Goal: Complete application form: Complete application form

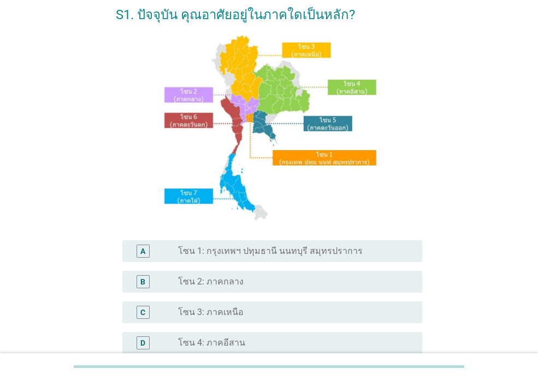
scroll to position [164, 0]
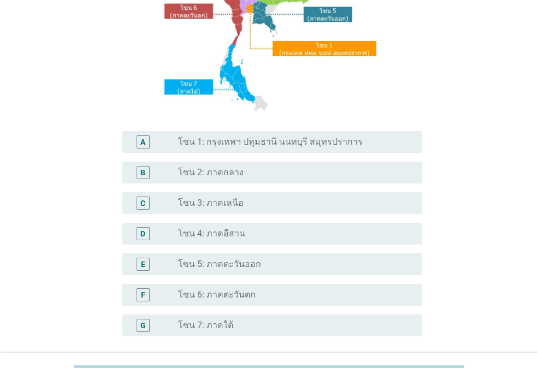
click at [233, 206] on label "โซน 3: ภาคเหนือ" at bounding box center [210, 203] width 65 height 11
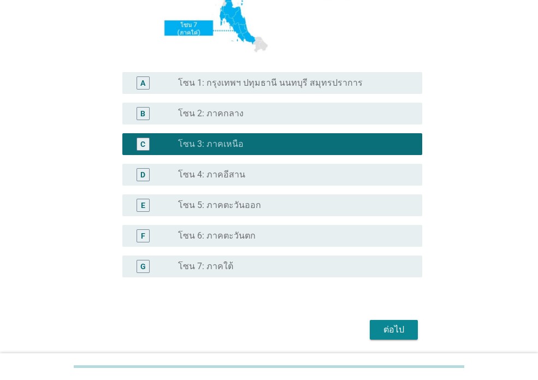
scroll to position [261, 0]
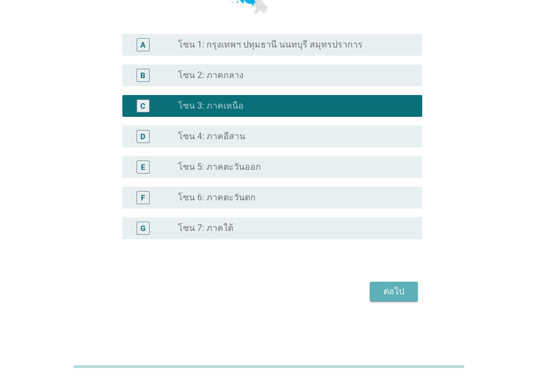
click at [406, 288] on div "ต่อไป" at bounding box center [393, 291] width 31 height 13
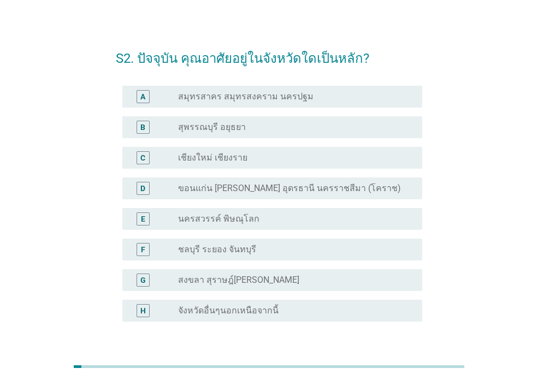
scroll to position [0, 0]
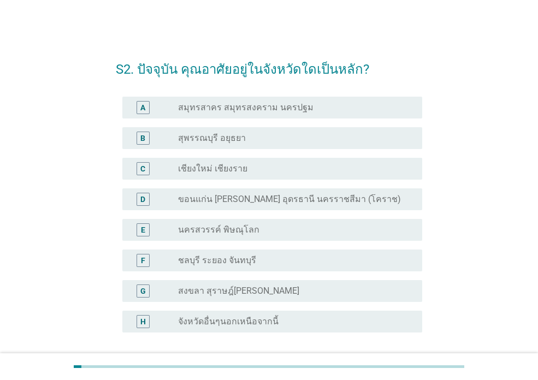
click at [251, 171] on div "radio_button_unchecked เชียงใหม่ เชียงราย" at bounding box center [291, 168] width 227 height 11
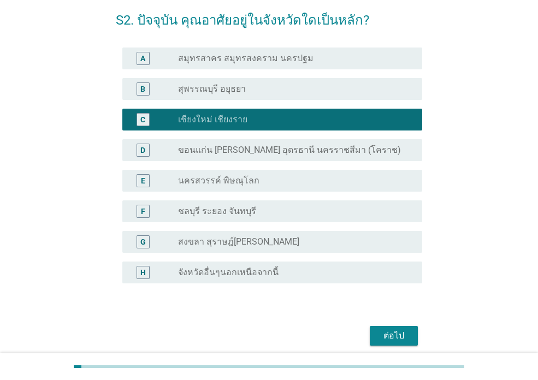
scroll to position [93, 0]
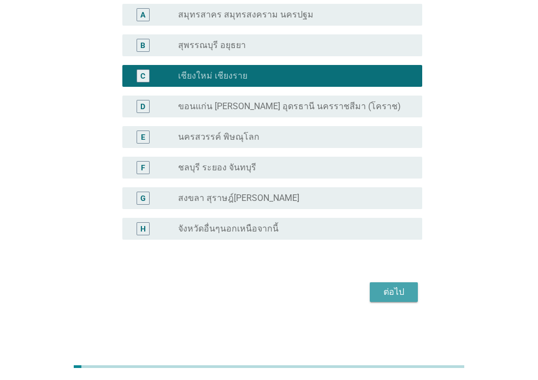
click at [397, 293] on div "ต่อไป" at bounding box center [393, 291] width 31 height 13
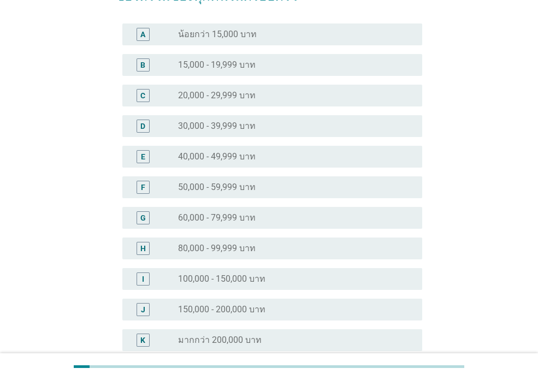
scroll to position [0, 0]
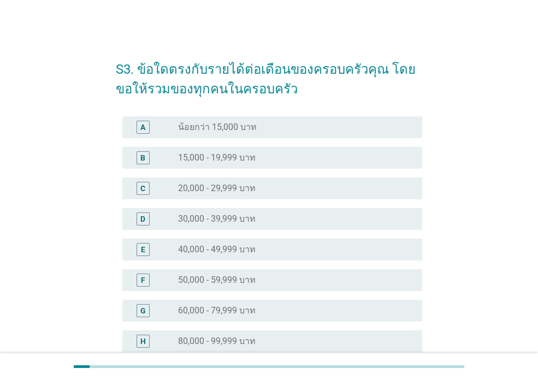
click at [245, 164] on div "B radio_button_unchecked 15,000 - 19,999 บาท" at bounding box center [272, 158] width 300 height 22
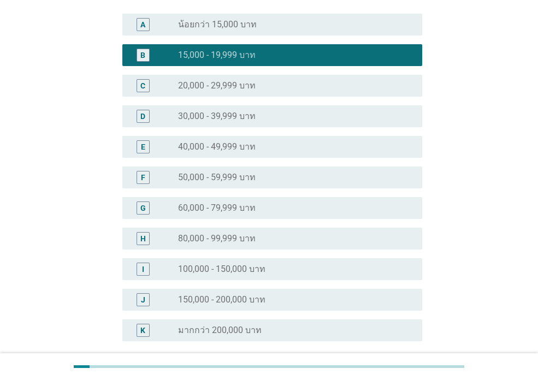
scroll to position [204, 0]
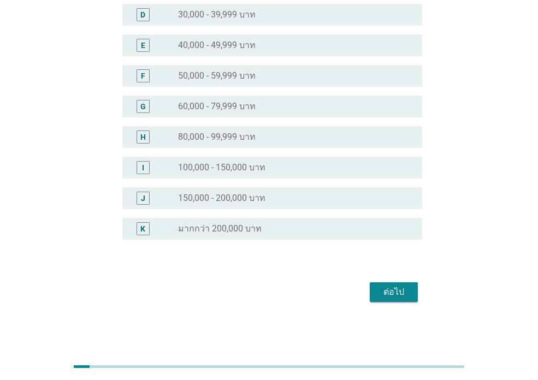
click at [384, 296] on div "ต่อไป" at bounding box center [393, 291] width 31 height 13
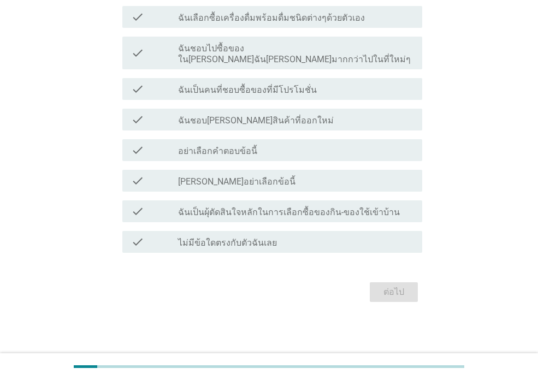
scroll to position [0, 0]
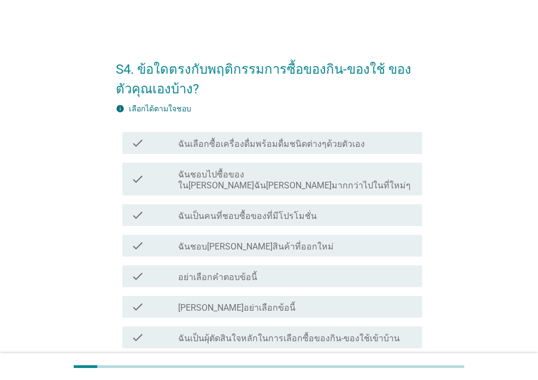
click at [253, 211] on label "ฉันเป็นคนที่ชอบซื้อของที่มีโปรโมชั่น" at bounding box center [247, 216] width 139 height 11
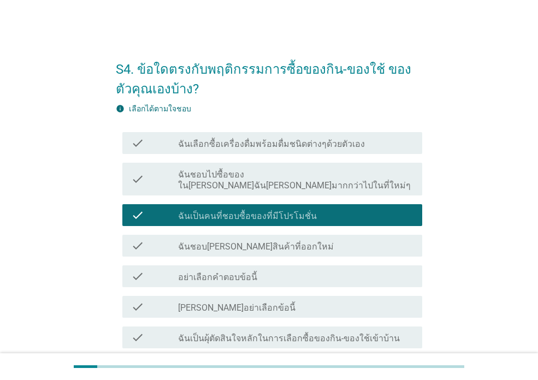
click at [318, 147] on label "ฉันเลือกซื้อเครื่องดื่มพร้อมดื่มชนิดต่างๆด้วยตัวเอง" at bounding box center [271, 144] width 187 height 11
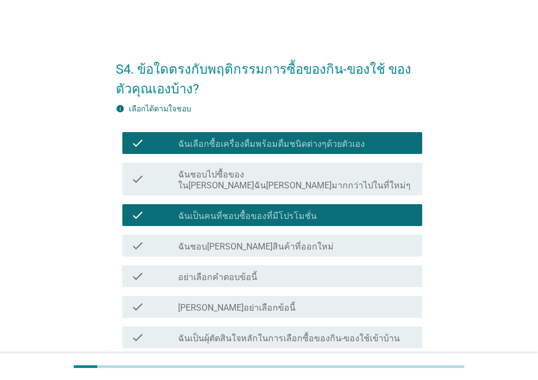
scroll to position [55, 0]
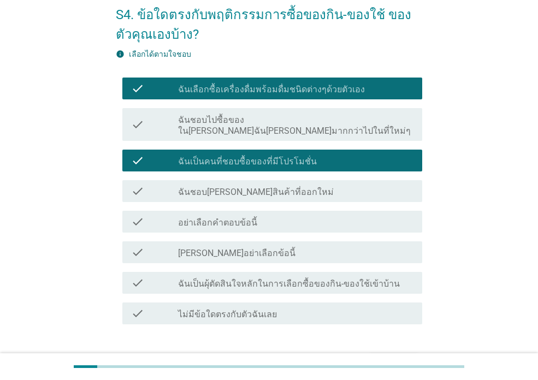
click at [303, 278] on label "ฉันเป็นผุ้ตัดสินใจหลักในการเลือกซื้อของกิน-ของใช้เข้าบ้าน" at bounding box center [289, 283] width 222 height 11
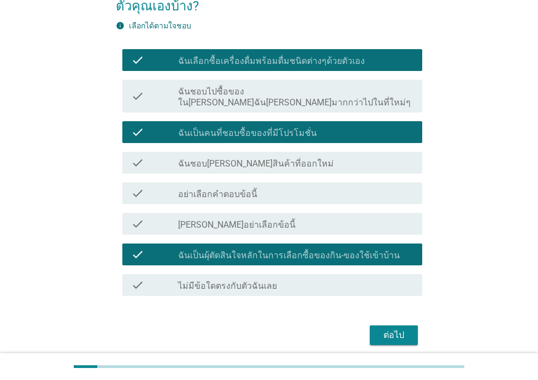
scroll to position [109, 0]
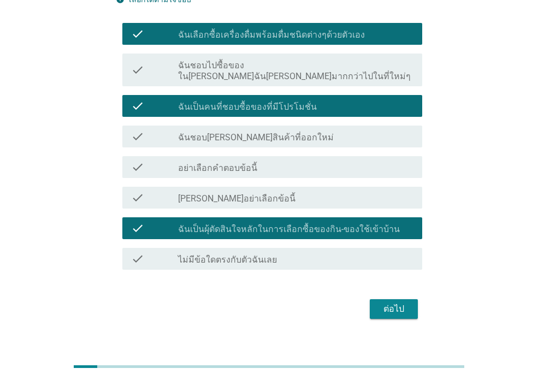
click at [408, 302] on div "ต่อไป" at bounding box center [393, 308] width 31 height 13
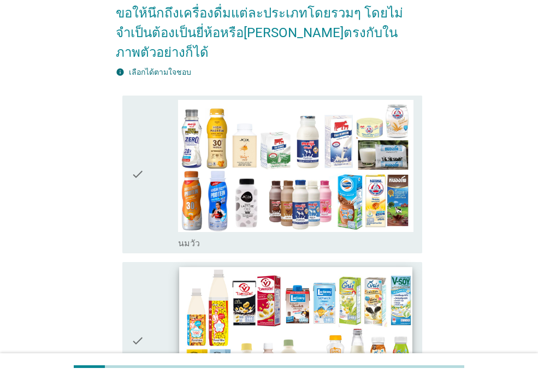
scroll to position [218, 0]
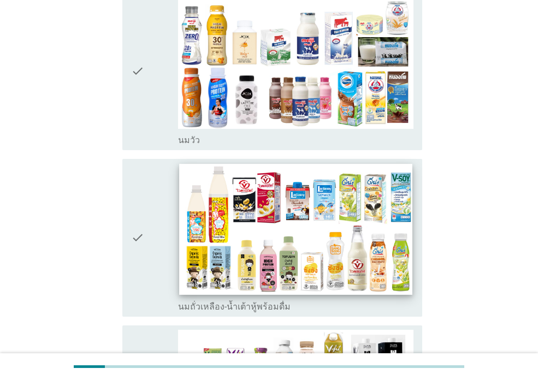
click at [249, 225] on img at bounding box center [295, 229] width 233 height 131
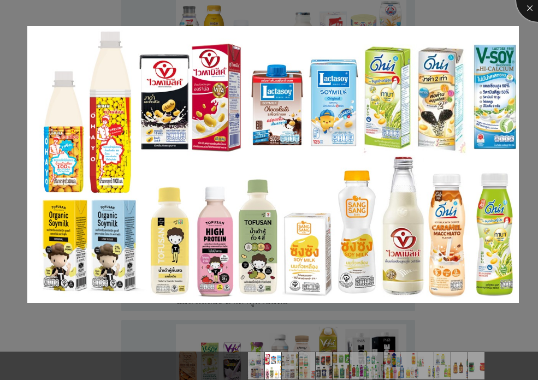
click at [528, 9] on div at bounding box center [538, 0] width 44 height 44
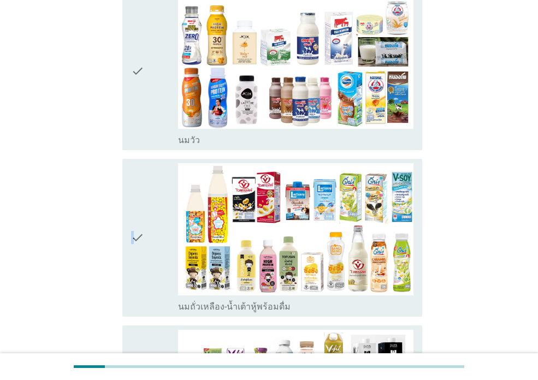
click at [133, 231] on icon "check" at bounding box center [137, 237] width 13 height 149
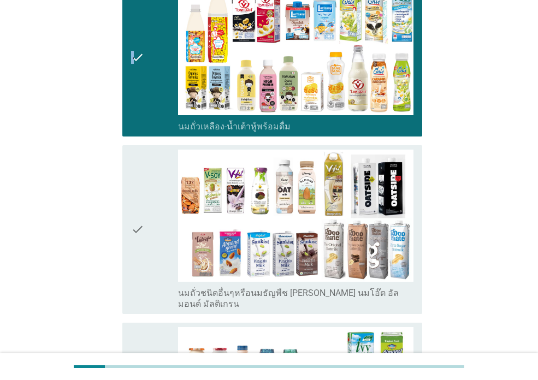
scroll to position [491, 0]
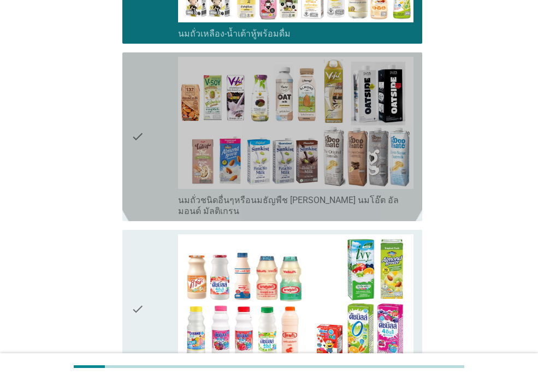
click at [135, 124] on icon "check" at bounding box center [137, 137] width 13 height 160
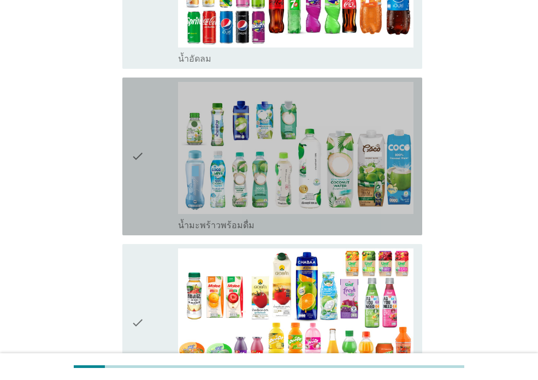
click at [139, 139] on icon "check" at bounding box center [137, 156] width 13 height 149
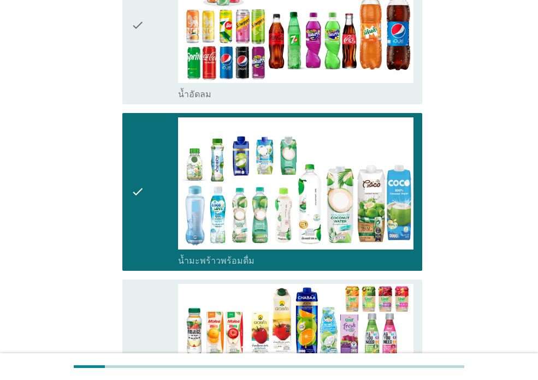
scroll to position [1255, 0]
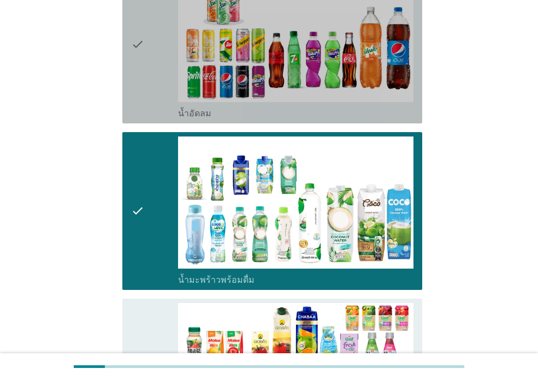
click at [130, 57] on div "check check_box_outline_blank น้ำอัดลม" at bounding box center [272, 45] width 300 height 158
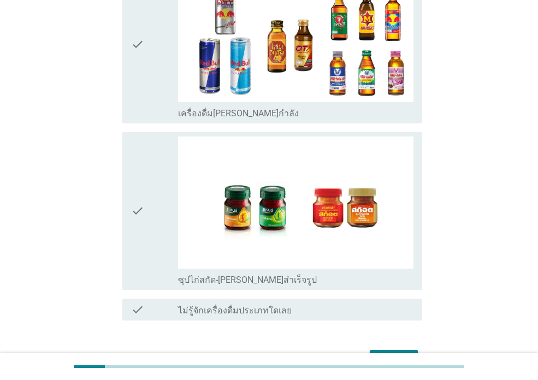
scroll to position [2292, 0]
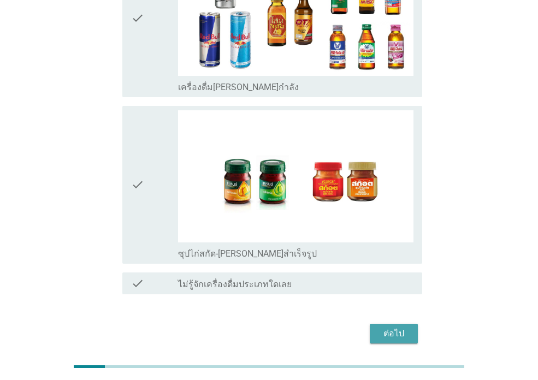
click at [396, 324] on button "ต่อไป" at bounding box center [394, 334] width 48 height 20
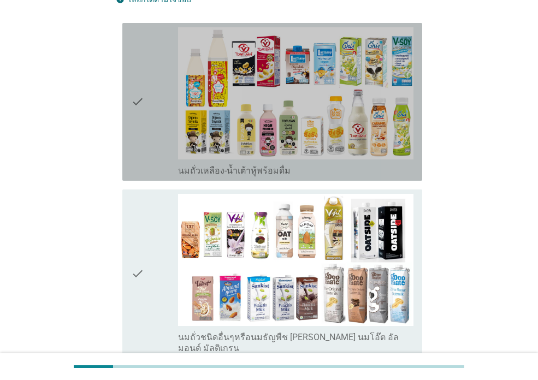
click at [142, 98] on icon "check" at bounding box center [137, 101] width 13 height 149
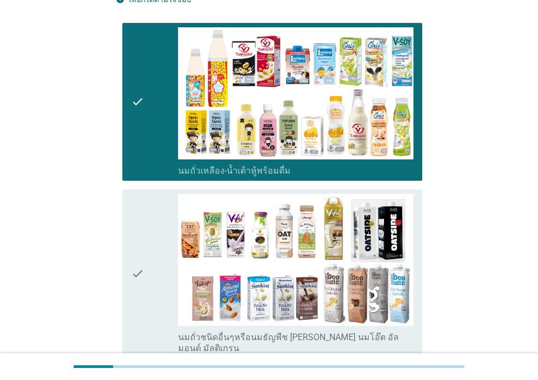
click at [132, 205] on icon "check" at bounding box center [137, 274] width 13 height 160
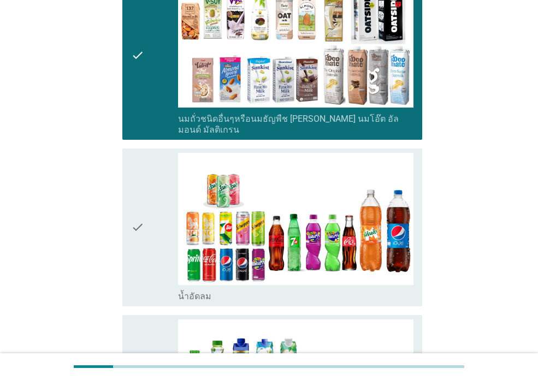
click at [141, 212] on icon "check" at bounding box center [137, 227] width 13 height 149
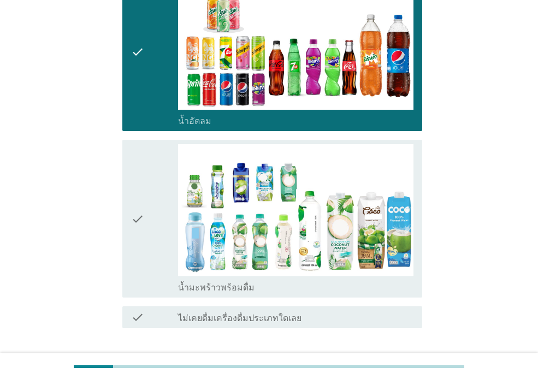
scroll to position [546, 0]
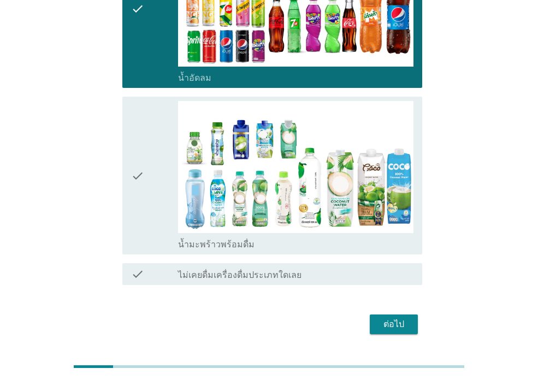
click at [136, 155] on icon "check" at bounding box center [137, 175] width 13 height 149
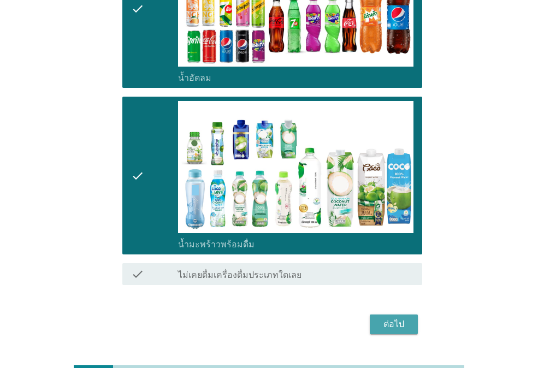
click at [393, 318] on div "ต่อไป" at bounding box center [393, 324] width 31 height 13
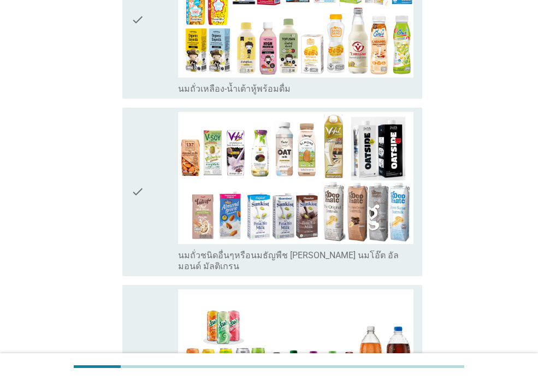
scroll to position [109, 0]
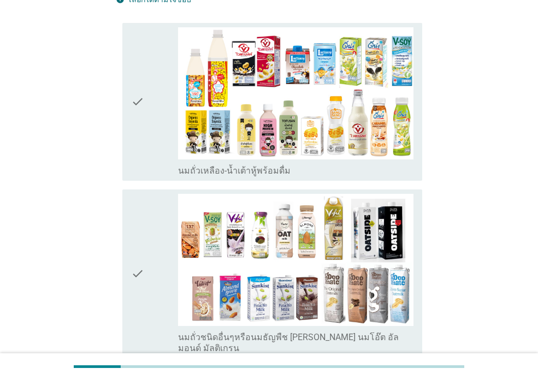
click at [139, 137] on icon "check" at bounding box center [137, 101] width 13 height 149
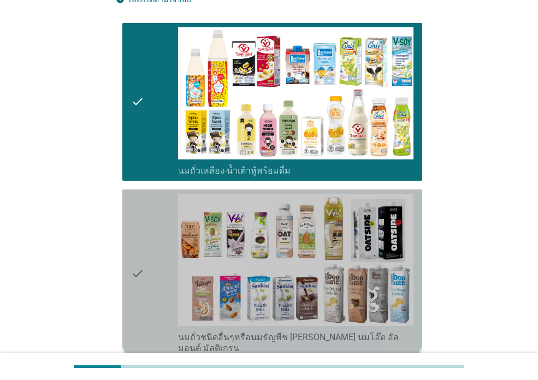
click at [153, 270] on div "check" at bounding box center [154, 274] width 47 height 160
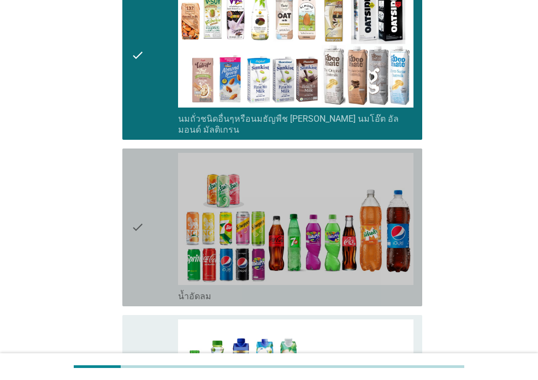
click at [142, 230] on icon "check" at bounding box center [137, 227] width 13 height 149
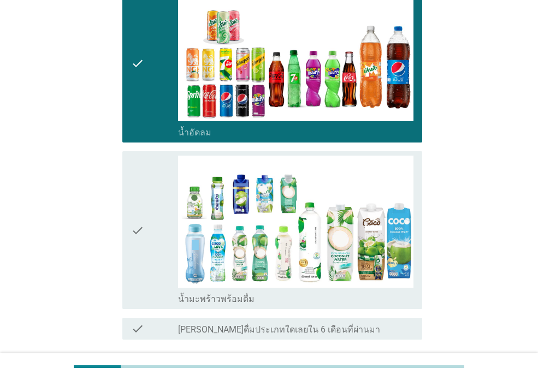
click at [141, 223] on icon "check" at bounding box center [137, 230] width 13 height 149
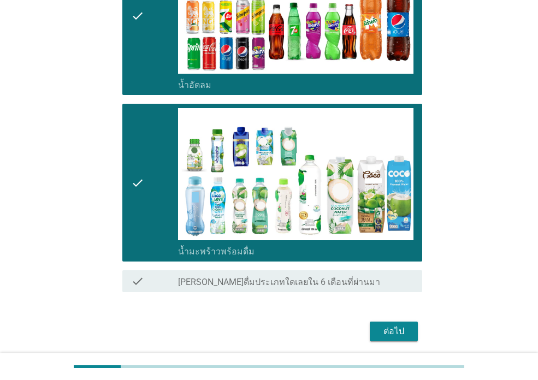
scroll to position [568, 0]
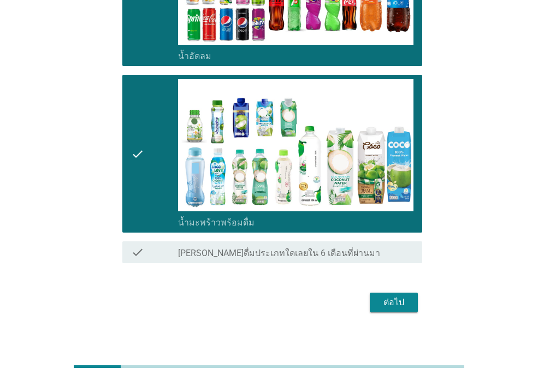
click at [384, 297] on div "ต่อไป" at bounding box center [393, 302] width 31 height 13
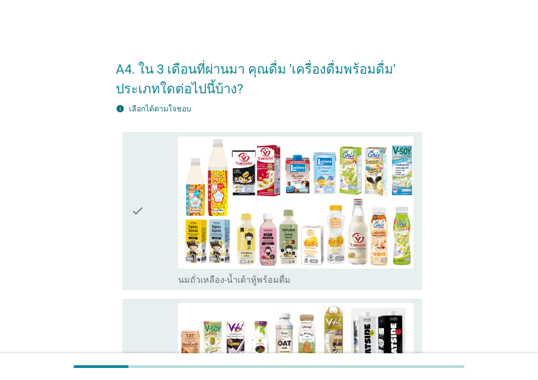
click at [156, 215] on div "check" at bounding box center [154, 210] width 47 height 149
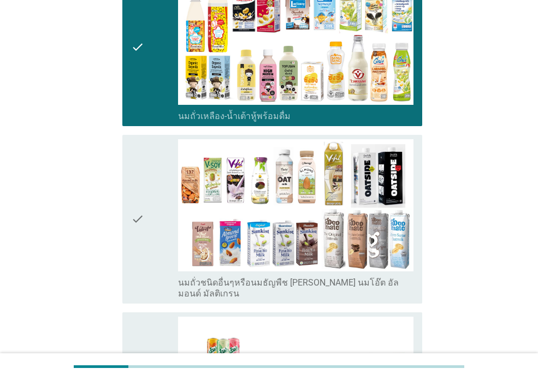
click at [139, 200] on icon "check" at bounding box center [137, 219] width 13 height 160
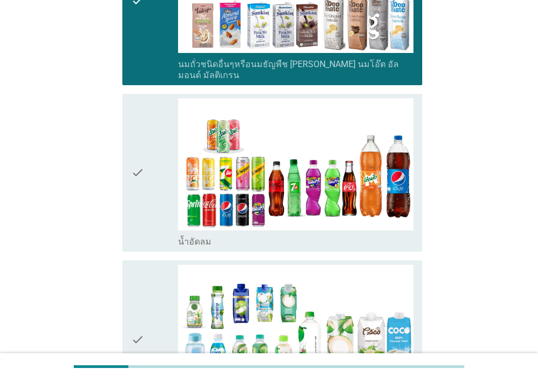
click at [128, 163] on div "check check_box_outline_blank น้ำอัดลม" at bounding box center [272, 173] width 300 height 158
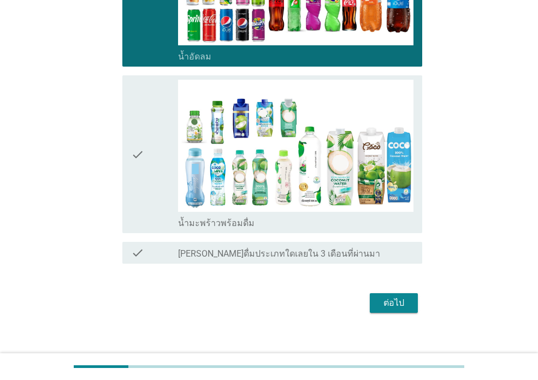
scroll to position [568, 0]
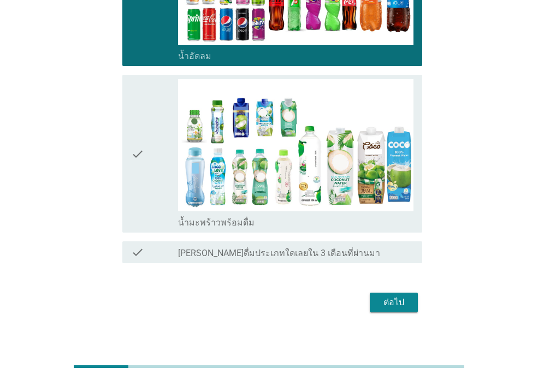
click at [138, 152] on icon "check" at bounding box center [137, 153] width 13 height 149
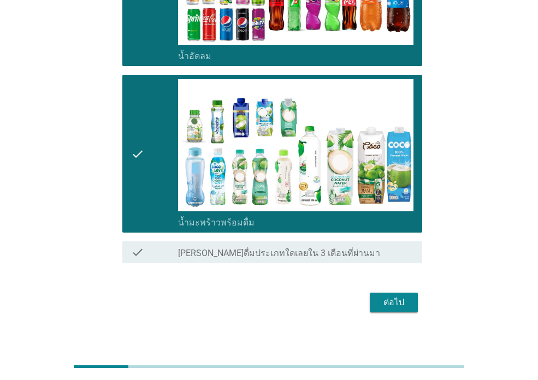
click at [379, 296] on div "ต่อไป" at bounding box center [393, 302] width 31 height 13
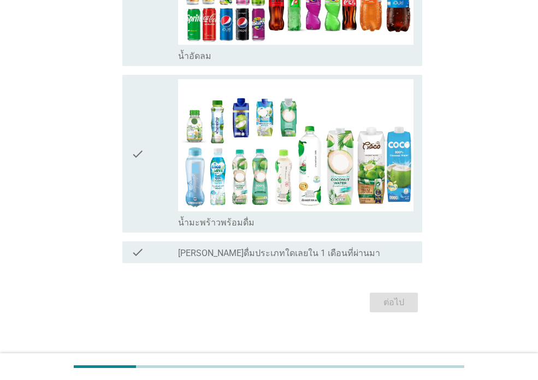
scroll to position [0, 0]
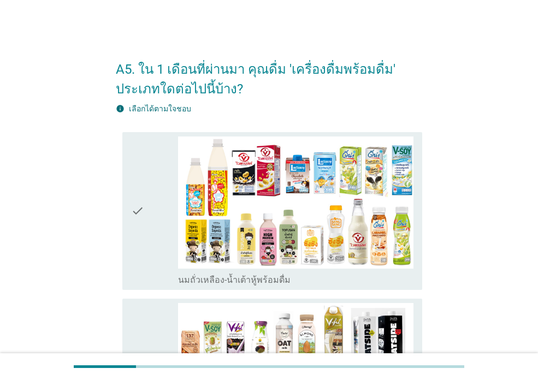
click at [132, 234] on icon "check" at bounding box center [137, 210] width 13 height 149
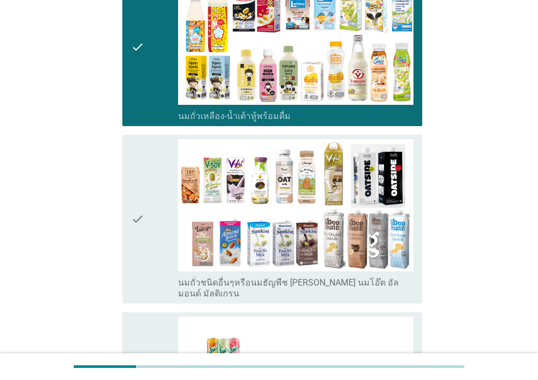
click at [133, 234] on icon "check" at bounding box center [137, 219] width 13 height 160
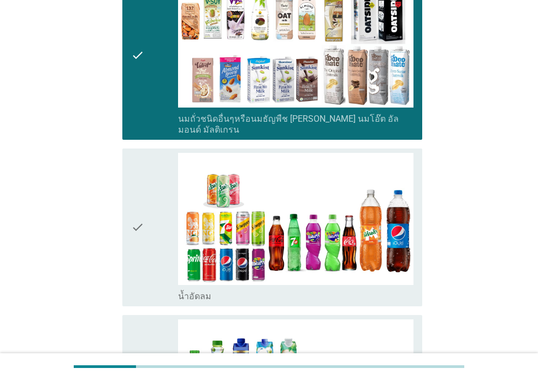
click at [134, 235] on icon "check" at bounding box center [137, 227] width 13 height 149
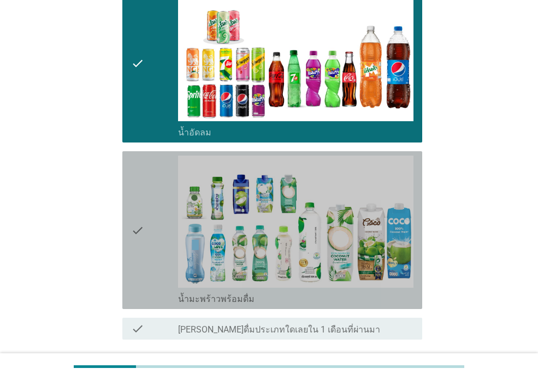
click at [135, 236] on icon "check" at bounding box center [137, 230] width 13 height 149
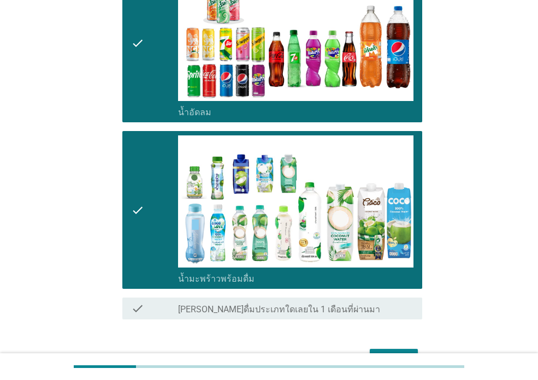
scroll to position [546, 0]
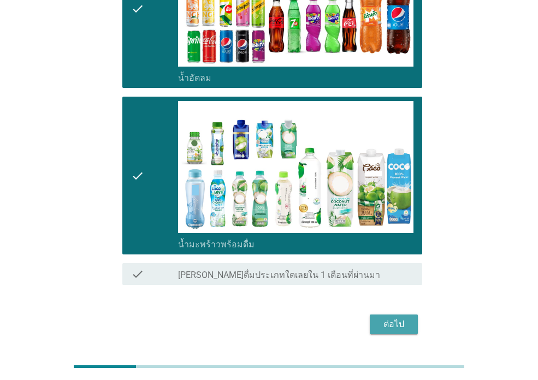
click at [388, 318] on div "ต่อไป" at bounding box center [393, 324] width 31 height 13
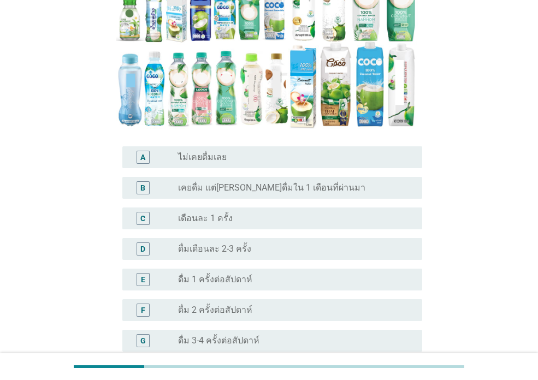
scroll to position [218, 0]
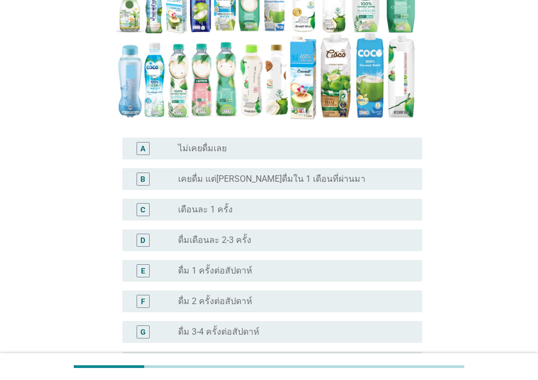
click at [249, 326] on label "ดื่ม 3-4 ครั้งต่อสัปดาห์" at bounding box center [218, 331] width 81 height 11
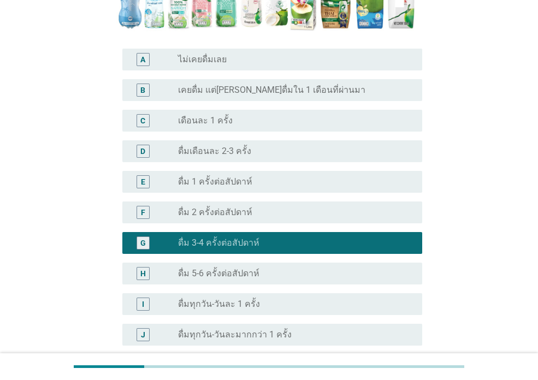
scroll to position [394, 0]
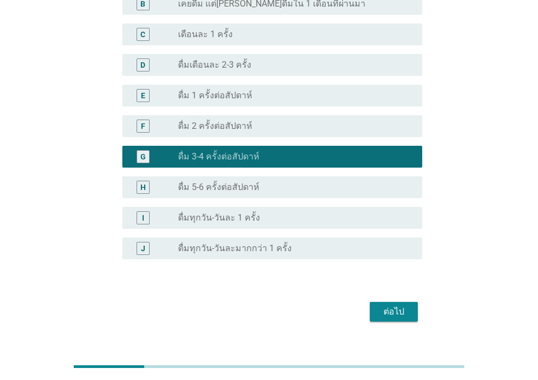
click at [389, 299] on div "ต่อไป" at bounding box center [269, 312] width 306 height 26
click at [390, 305] on div "ต่อไป" at bounding box center [393, 311] width 31 height 13
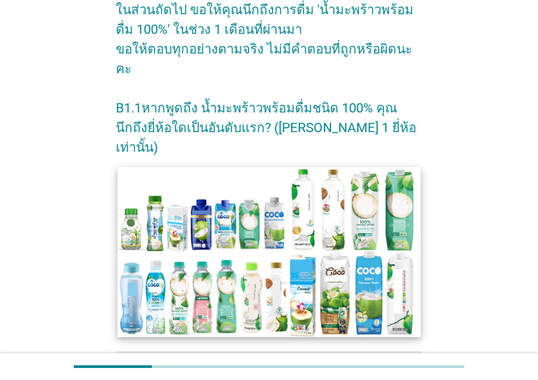
scroll to position [130, 0]
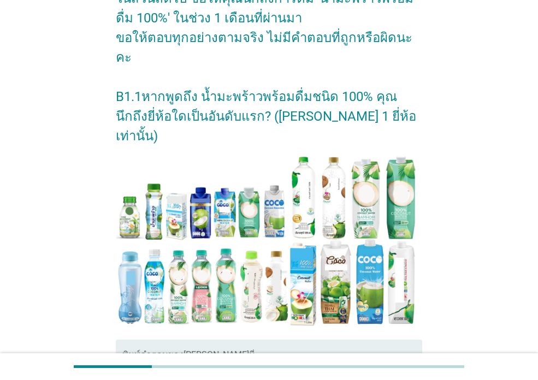
click at [201, 353] on textarea "พิมพ์คำตอบของคุณ ที่นี่" at bounding box center [272, 381] width 300 height 57
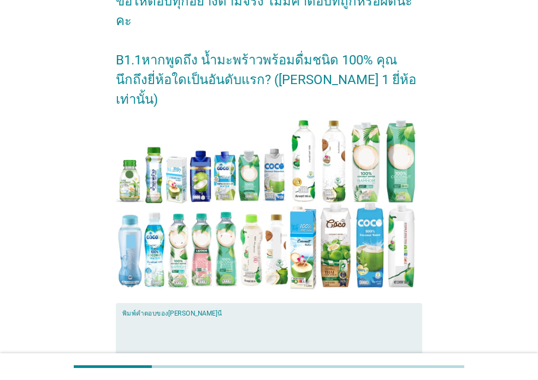
scroll to position [184, 0]
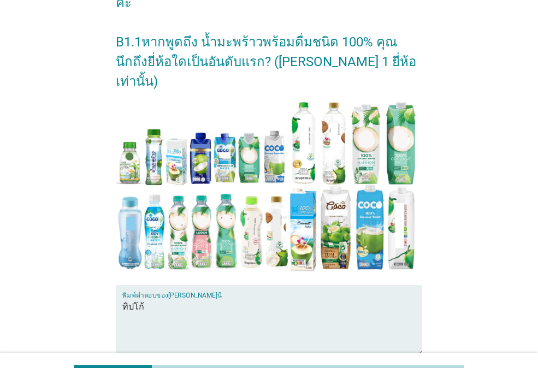
type textarea "ทิปโก้"
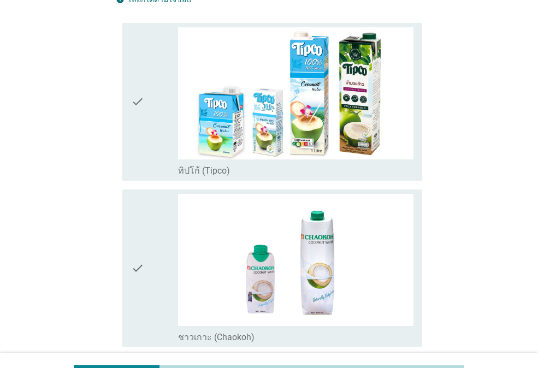
click at [155, 128] on div "check" at bounding box center [154, 101] width 47 height 149
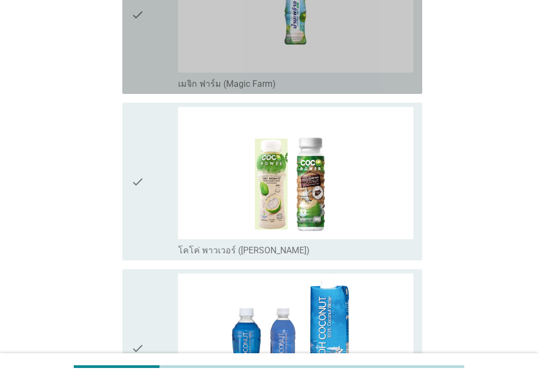
click at [146, 48] on div "check" at bounding box center [154, 15] width 47 height 149
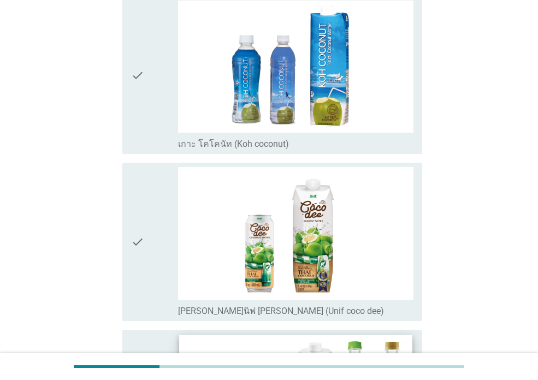
scroll to position [2066, 0]
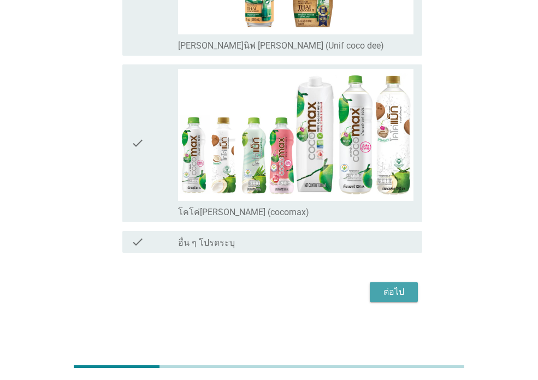
click at [397, 294] on div "ต่อไป" at bounding box center [393, 291] width 31 height 13
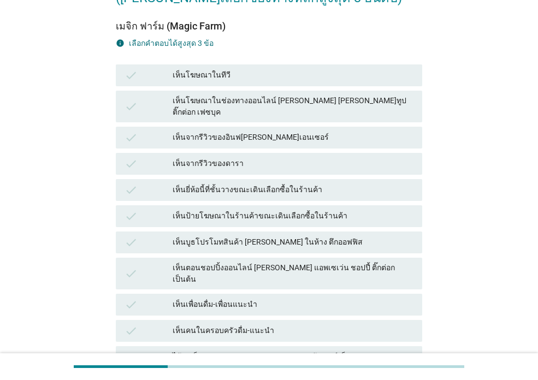
scroll to position [164, 0]
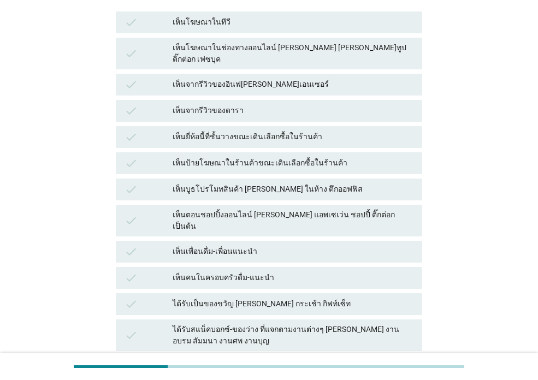
click at [230, 297] on div "ได้รับเป็นของขวัญ [PERSON_NAME] กระเช้า กิฟท์เซ็ท" at bounding box center [292, 303] width 241 height 13
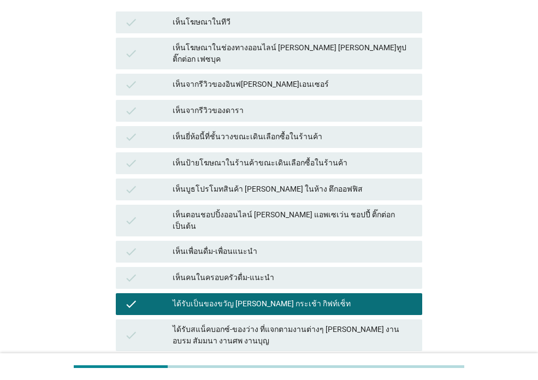
click at [248, 209] on div "เห็นตอนชอปปิ้งออนไลน์ [PERSON_NAME] แอพเซเว่น ชอปปี้ ติ๊กต่อก เป็นต้น" at bounding box center [292, 220] width 241 height 23
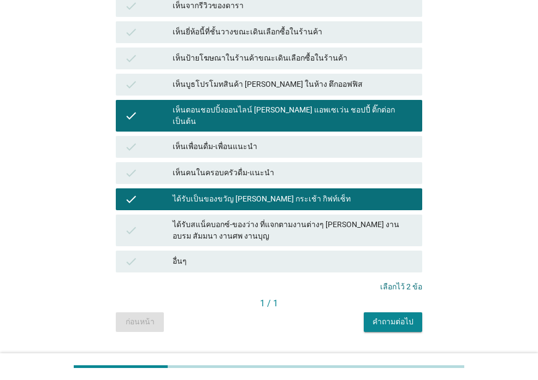
scroll to position [276, 0]
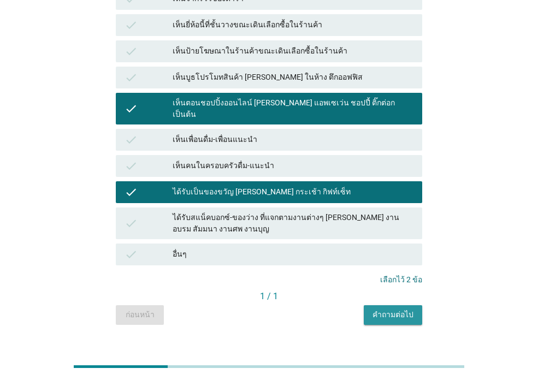
click at [400, 309] on div "คำถามต่อไป" at bounding box center [392, 314] width 41 height 11
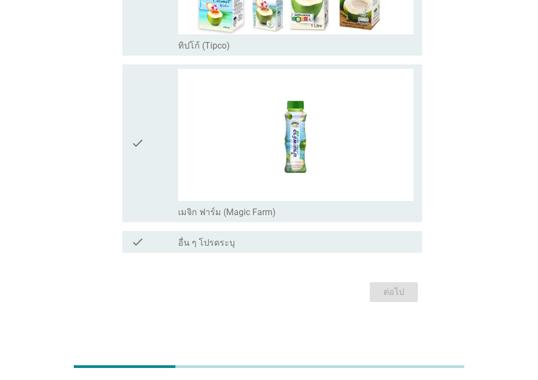
scroll to position [0, 0]
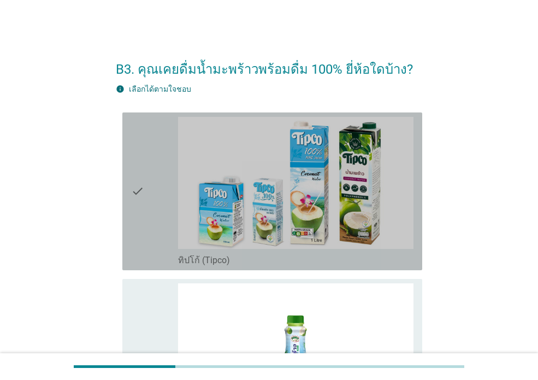
click at [156, 225] on div "check" at bounding box center [154, 191] width 47 height 149
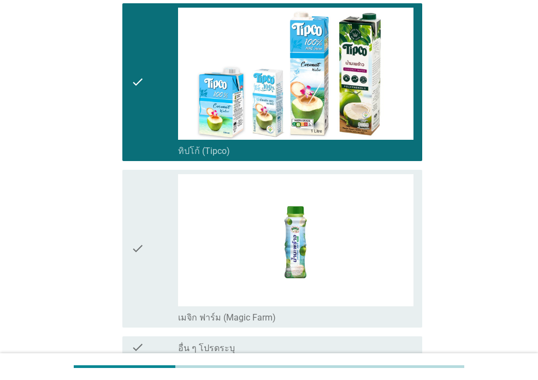
click at [152, 225] on div "check" at bounding box center [154, 248] width 47 height 149
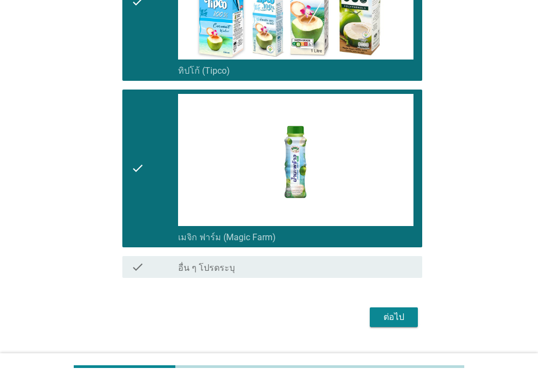
scroll to position [215, 0]
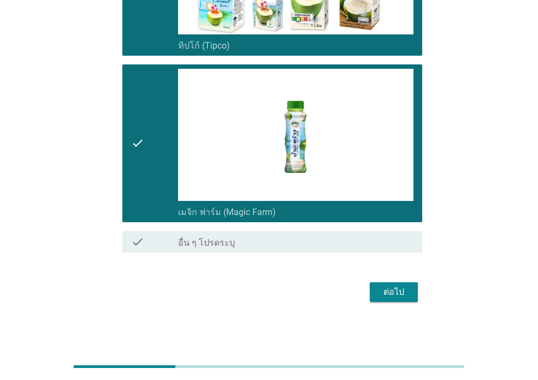
click at [403, 294] on div "ต่อไป" at bounding box center [393, 291] width 31 height 13
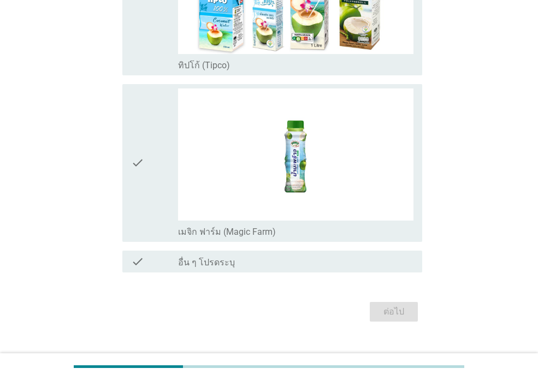
scroll to position [0, 0]
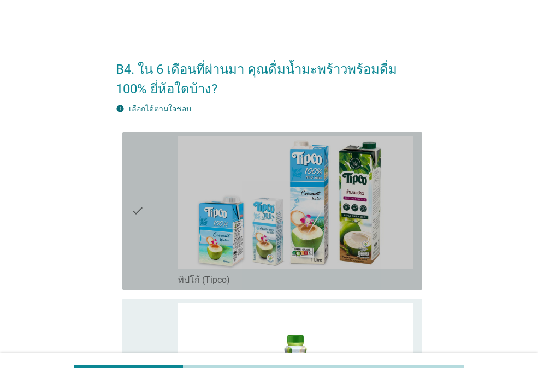
click at [144, 204] on icon "check" at bounding box center [137, 210] width 13 height 149
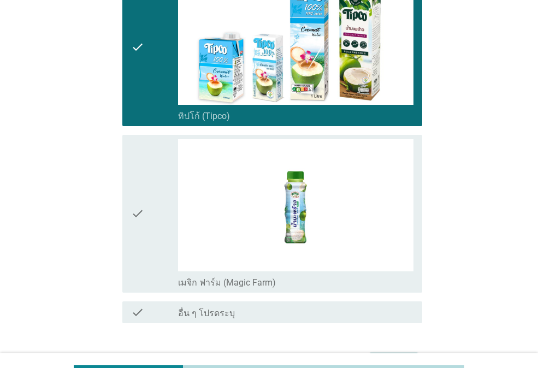
click at [144, 205] on icon "check" at bounding box center [137, 213] width 13 height 149
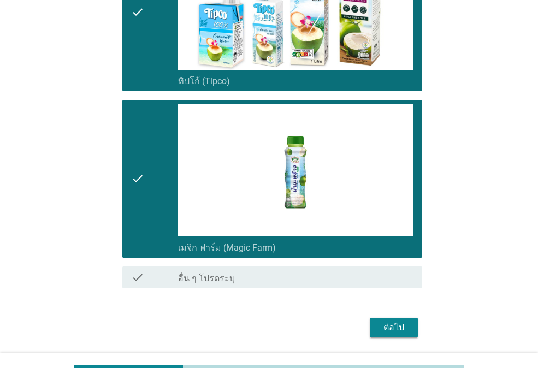
scroll to position [234, 0]
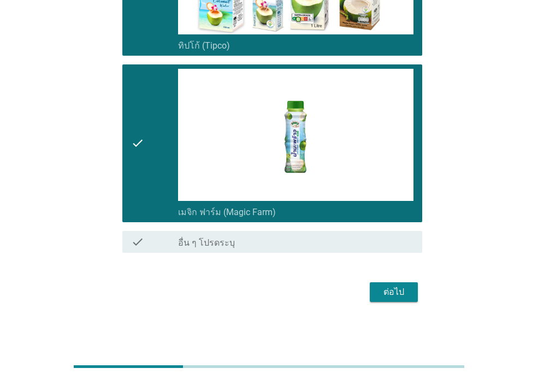
click at [383, 291] on div "ต่อไป" at bounding box center [393, 291] width 31 height 13
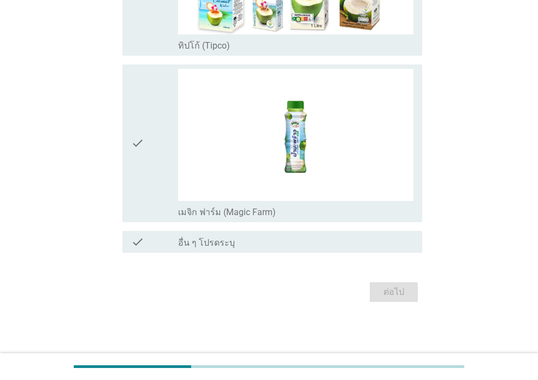
scroll to position [0, 0]
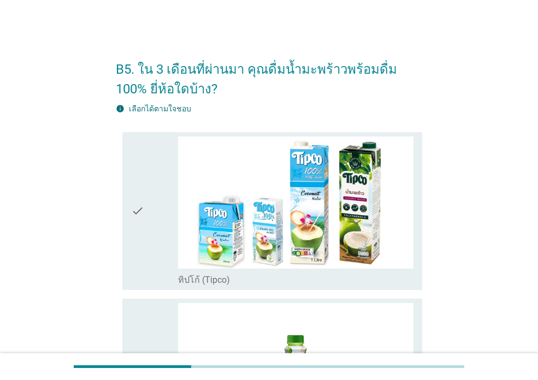
click at [96, 207] on div "B5. ใน 3 เดือนที่ผ่านมา คุณดื่มน้ำมะพร้าวพร้อมดื่ม 100% ยี่ห้อใดบ้าง? info เลือ…" at bounding box center [268, 294] width 485 height 508
click at [154, 217] on div "check" at bounding box center [154, 210] width 47 height 149
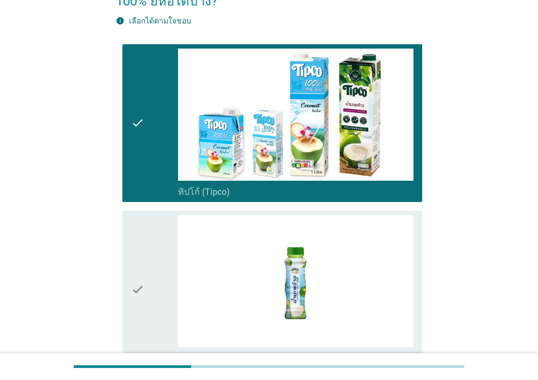
scroll to position [234, 0]
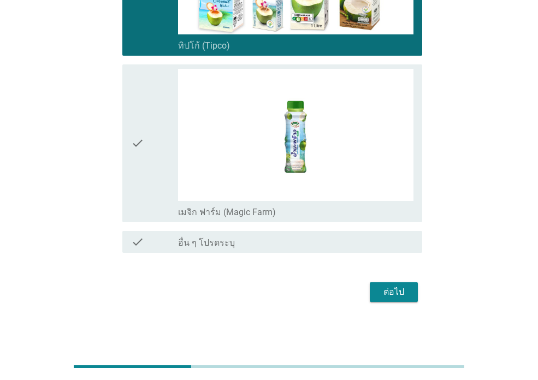
click at [144, 184] on icon "check" at bounding box center [137, 143] width 13 height 149
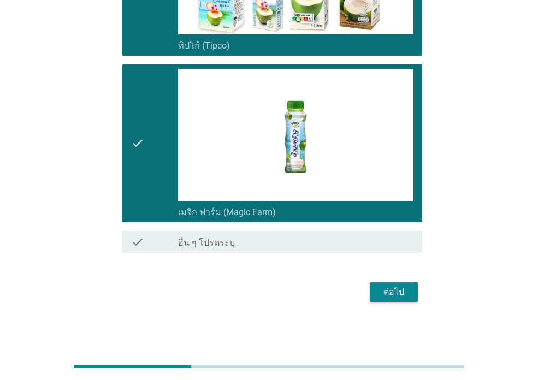
click at [384, 295] on div "ต่อไป" at bounding box center [393, 291] width 31 height 13
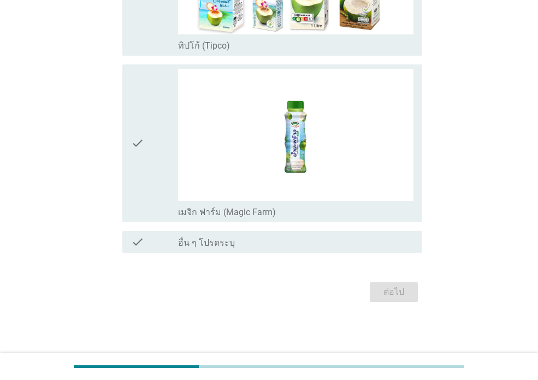
scroll to position [0, 0]
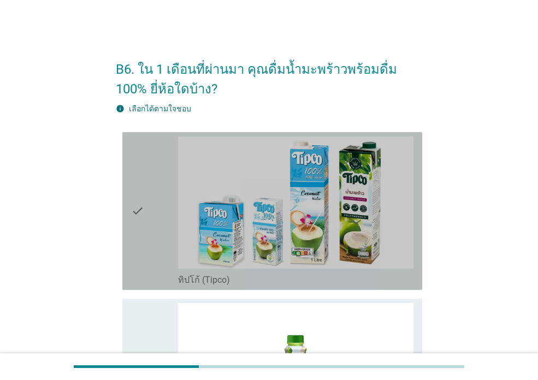
click at [145, 224] on div "check" at bounding box center [154, 210] width 47 height 149
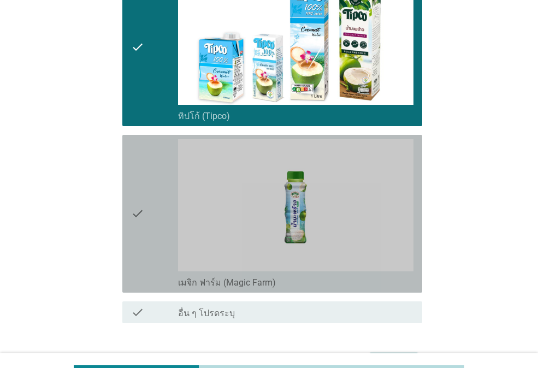
click at [150, 206] on div "check" at bounding box center [154, 213] width 47 height 149
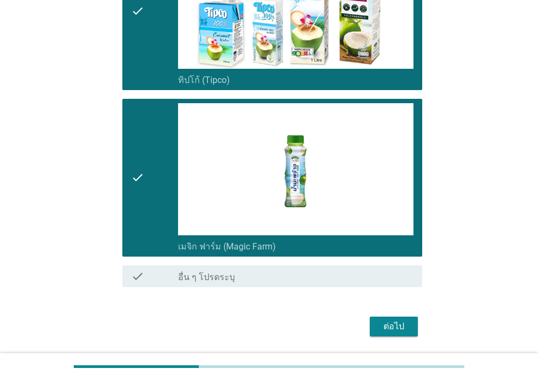
scroll to position [234, 0]
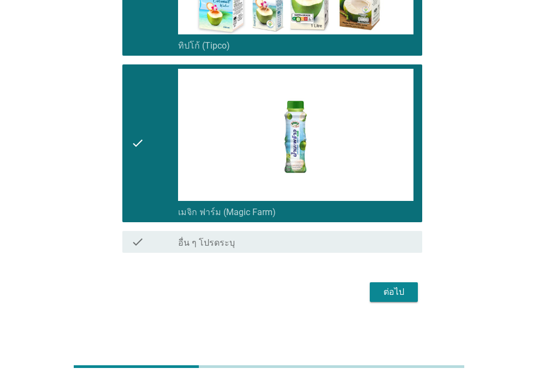
click at [390, 299] on button "ต่อไป" at bounding box center [394, 292] width 48 height 20
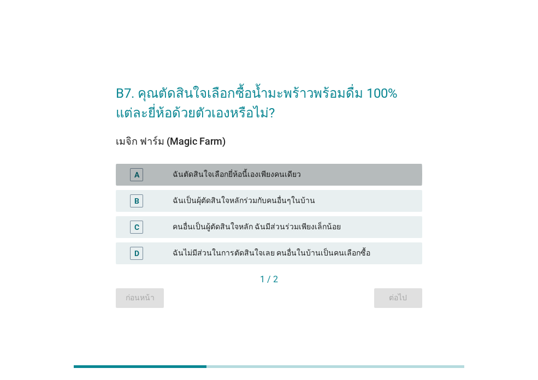
click at [138, 174] on div "A" at bounding box center [136, 174] width 5 height 11
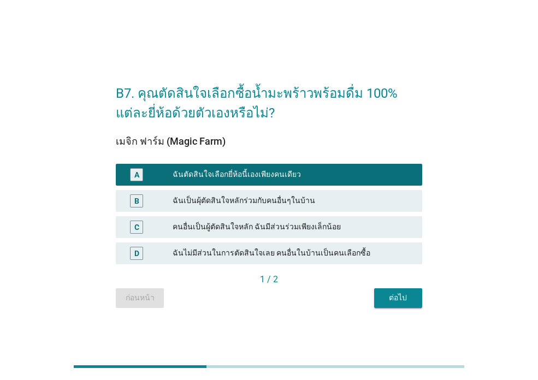
click at [401, 307] on button "ต่อไป" at bounding box center [398, 298] width 48 height 20
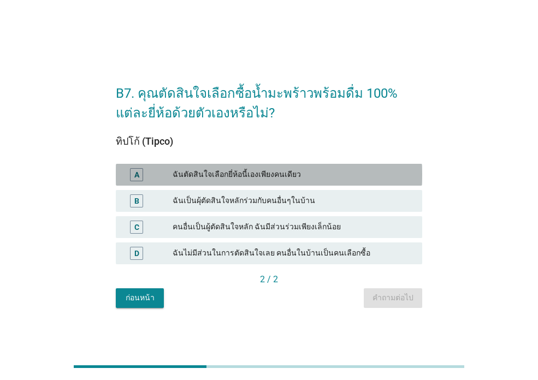
click at [141, 170] on div "A" at bounding box center [136, 174] width 13 height 13
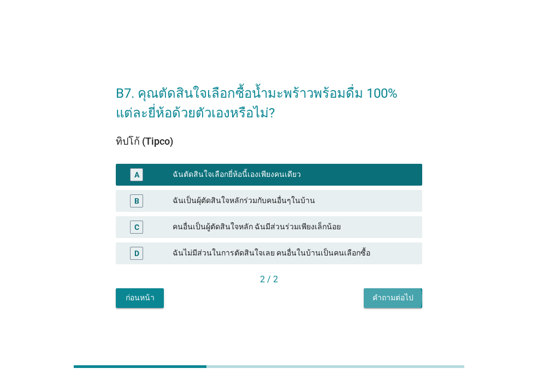
click at [391, 296] on div "คำถามต่อไป" at bounding box center [392, 297] width 41 height 11
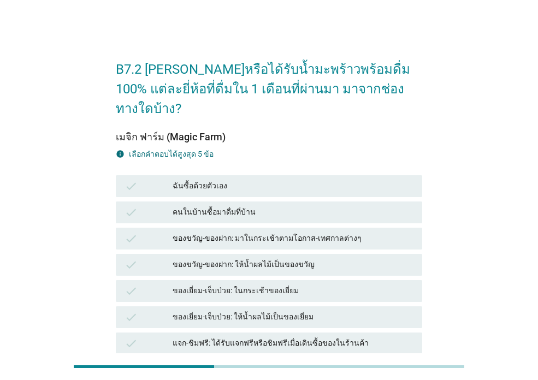
click at [205, 180] on div "ฉันซื้อด้วยตัวเอง" at bounding box center [292, 186] width 241 height 13
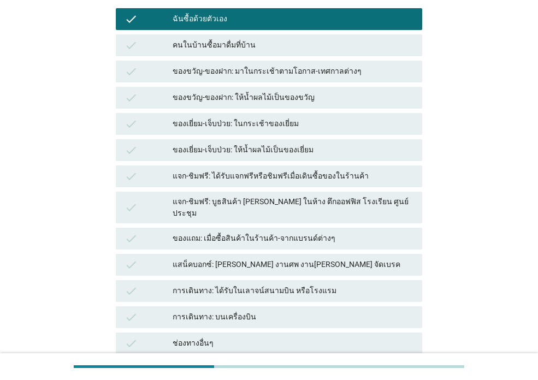
scroll to position [246, 0]
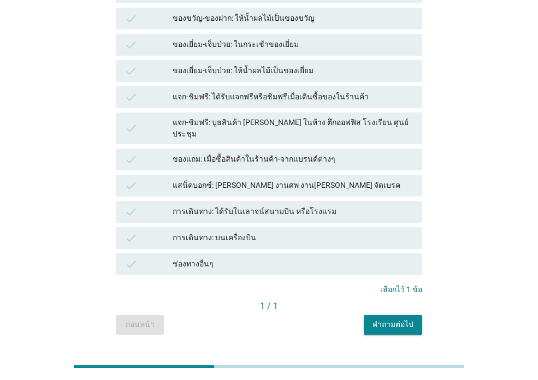
click at [397, 319] on div "คำถามต่อไป" at bounding box center [392, 324] width 41 height 11
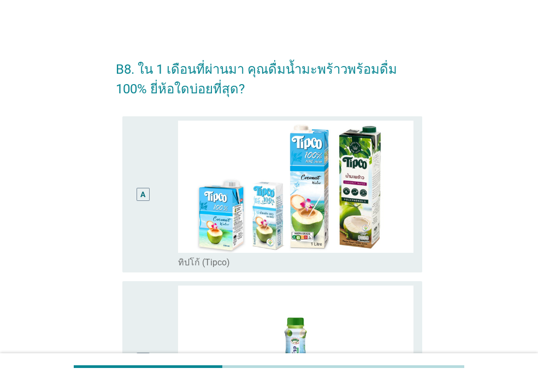
click at [157, 220] on div "A" at bounding box center [154, 194] width 47 height 147
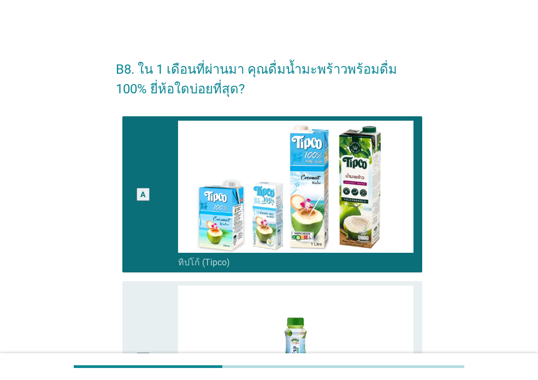
scroll to position [55, 0]
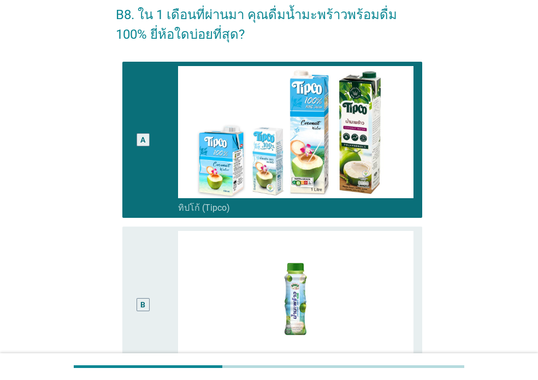
click at [155, 262] on div "B" at bounding box center [154, 304] width 47 height 147
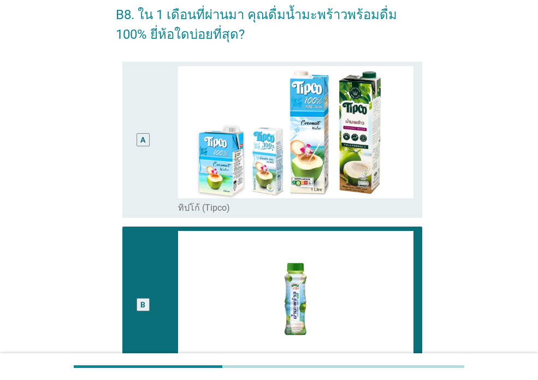
click at [154, 181] on div "A" at bounding box center [142, 139] width 23 height 147
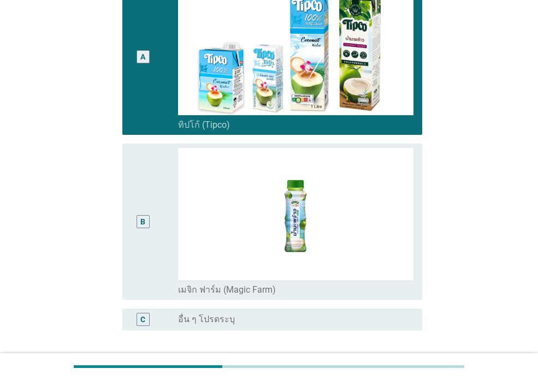
scroll to position [228, 0]
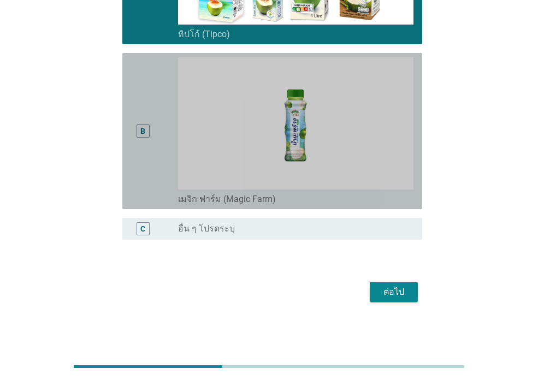
click at [131, 141] on div "B" at bounding box center [142, 130] width 23 height 147
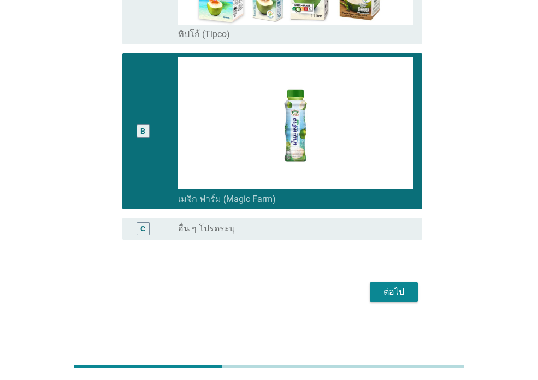
click at [397, 296] on div "ต่อไป" at bounding box center [393, 291] width 31 height 13
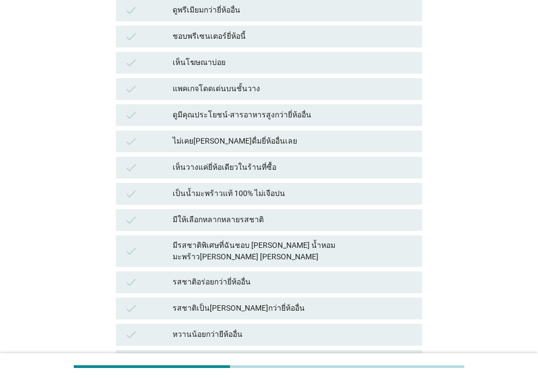
scroll to position [0, 0]
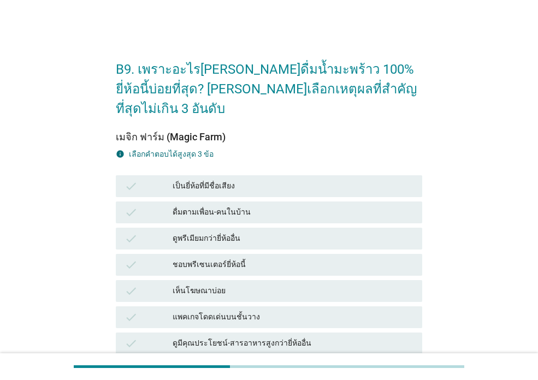
click at [201, 284] on div "เห็นโฆษณาบ่อย" at bounding box center [292, 290] width 241 height 13
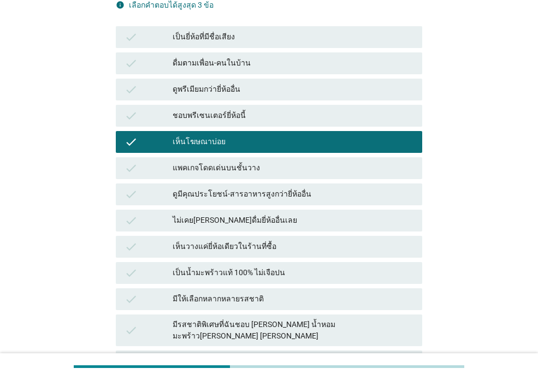
scroll to position [164, 0]
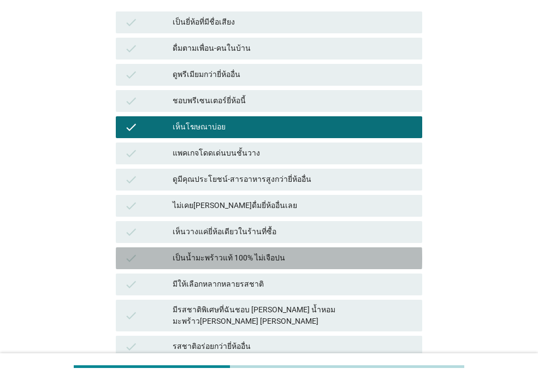
click at [210, 252] on div "เป็นน้ำมะพร้าวแท้ 100% ไม่เจือปน" at bounding box center [292, 258] width 241 height 13
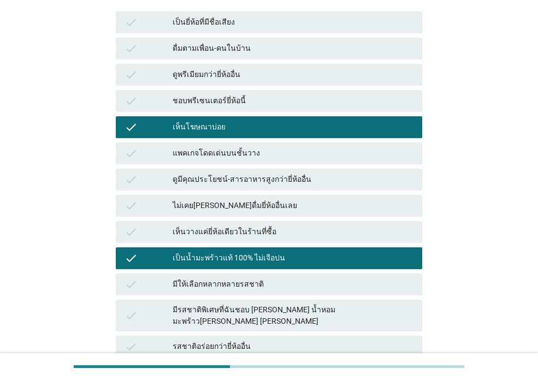
click at [210, 252] on div "เป็นน้ำมะพร้าวแท้ 100% ไม่เจือปน" at bounding box center [292, 258] width 241 height 13
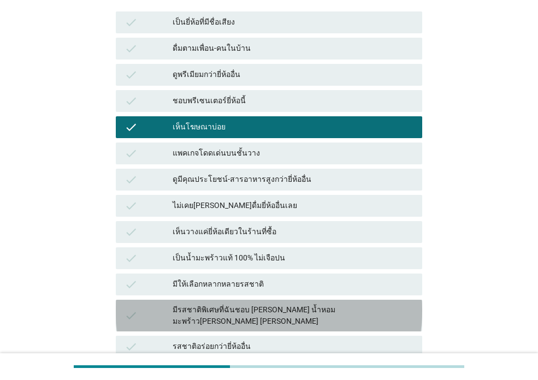
click at [222, 304] on div "มีรสชาติพิเศษที่ฉันชอบ [PERSON_NAME] น้ำหอม มะพร้าว[PERSON_NAME] [PERSON_NAME]" at bounding box center [292, 315] width 241 height 23
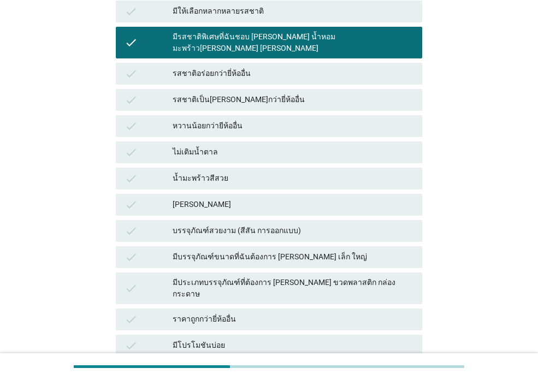
scroll to position [534, 0]
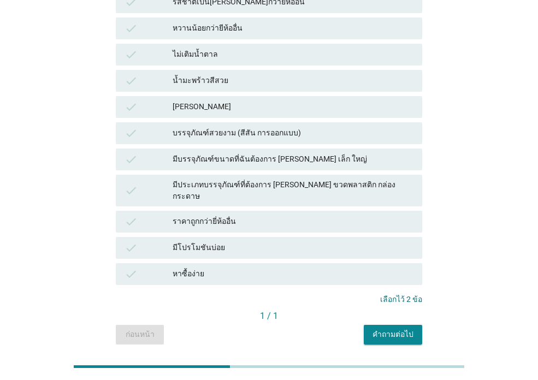
click at [401, 325] on button "คำถามต่อไป" at bounding box center [393, 335] width 58 height 20
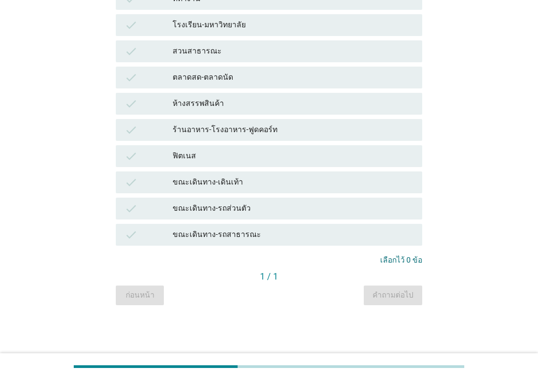
scroll to position [0, 0]
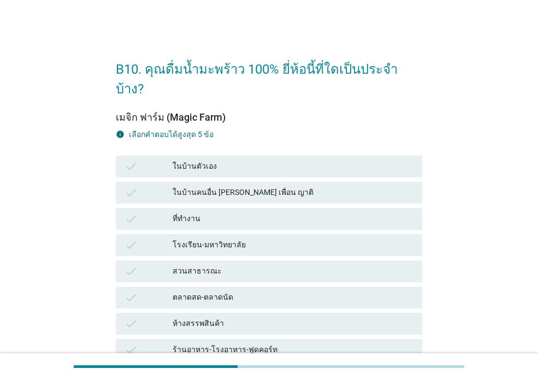
click at [171, 160] on div "check" at bounding box center [148, 166] width 48 height 13
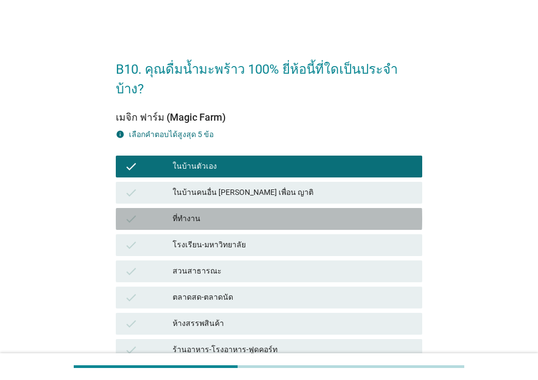
click at [182, 212] on div "ที่ทำงาน" at bounding box center [292, 218] width 241 height 13
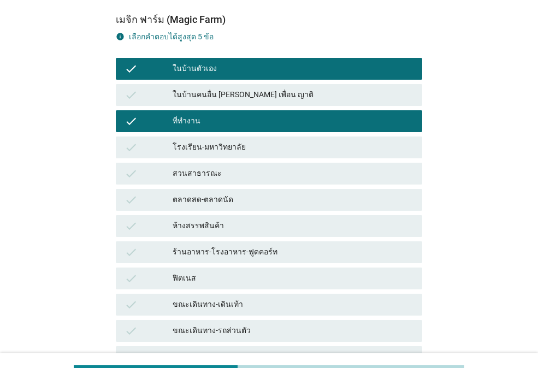
scroll to position [200, 0]
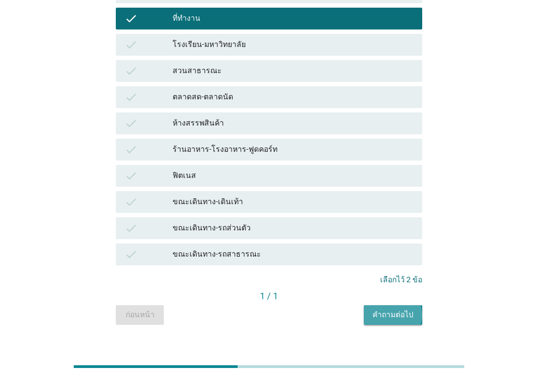
click at [378, 305] on button "คำถามต่อไป" at bounding box center [393, 315] width 58 height 20
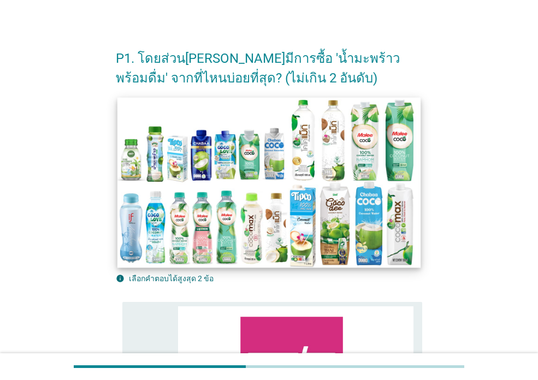
scroll to position [0, 0]
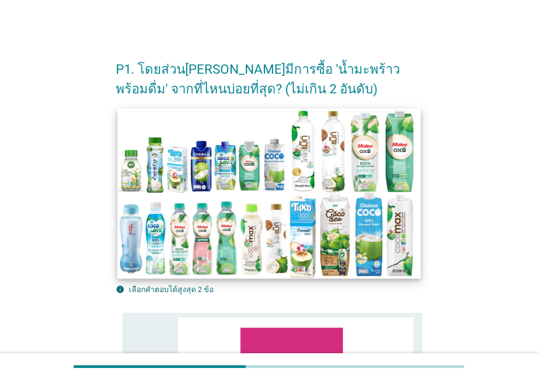
click at [186, 171] on img at bounding box center [268, 193] width 303 height 170
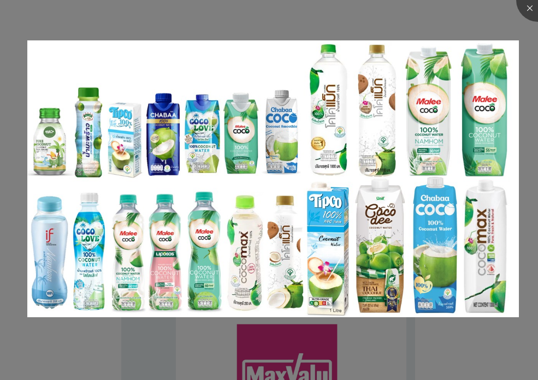
scroll to position [273, 0]
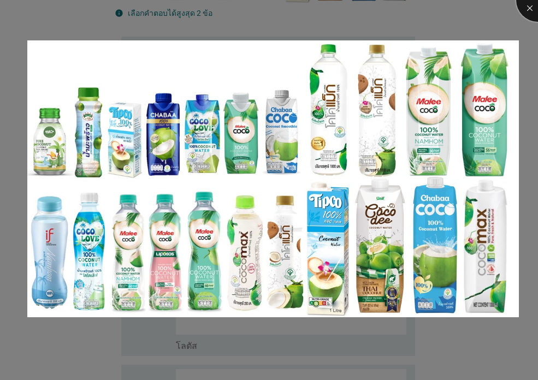
click at [523, 12] on div at bounding box center [538, 0] width 44 height 44
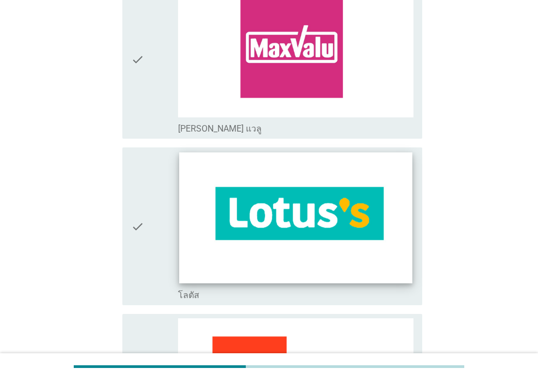
scroll to position [382, 0]
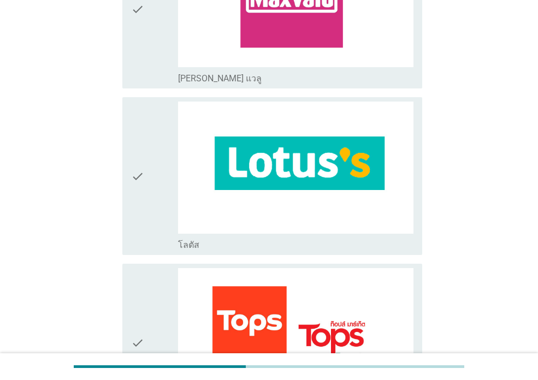
click at [144, 189] on icon "check" at bounding box center [137, 176] width 13 height 149
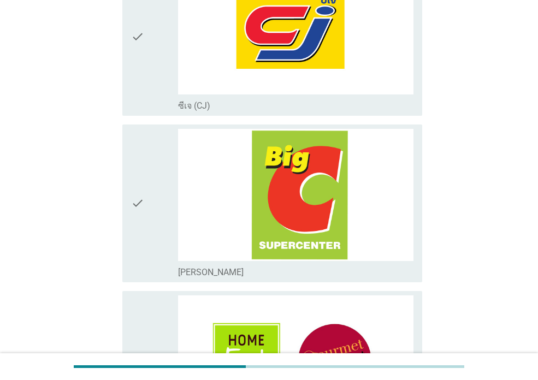
scroll to position [1092, 0]
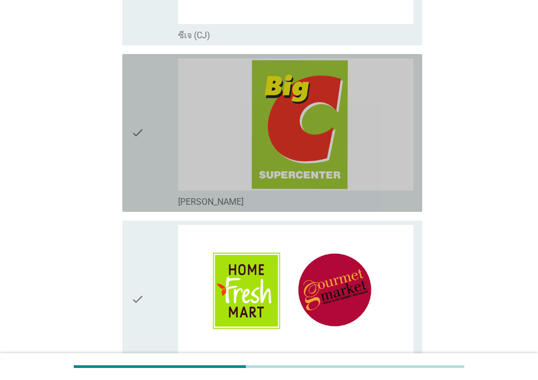
click at [144, 151] on icon "check" at bounding box center [137, 132] width 13 height 149
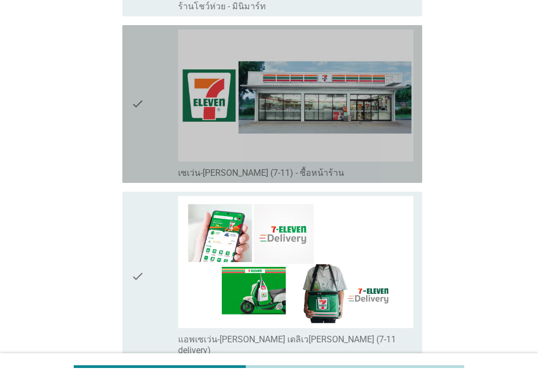
click at [139, 106] on icon "check" at bounding box center [137, 103] width 13 height 149
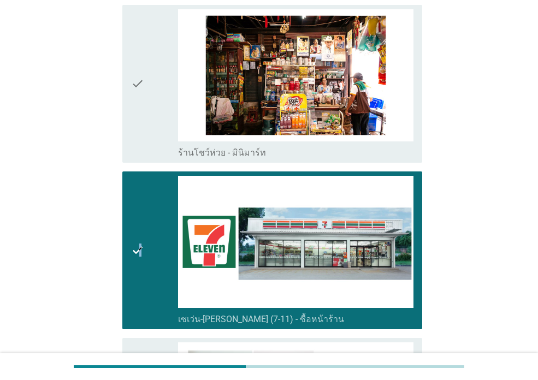
click at [140, 241] on icon "check" at bounding box center [137, 250] width 13 height 149
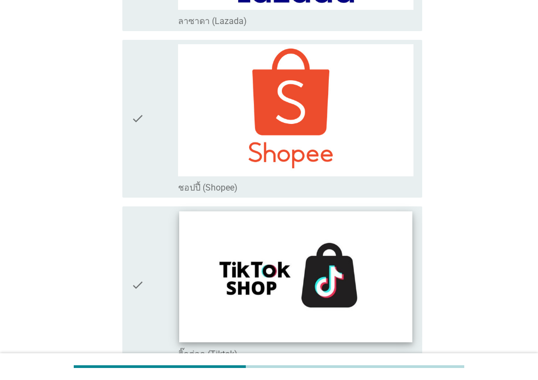
scroll to position [3129, 0]
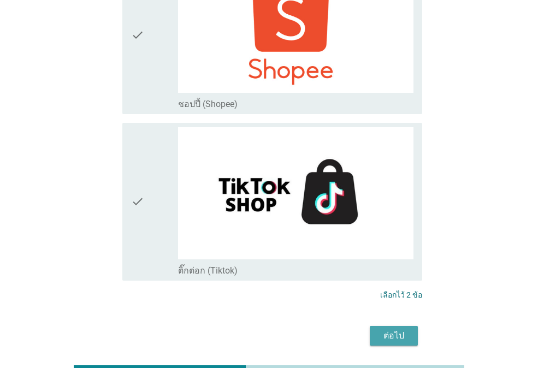
click at [400, 329] on div "ต่อไป" at bounding box center [393, 335] width 31 height 13
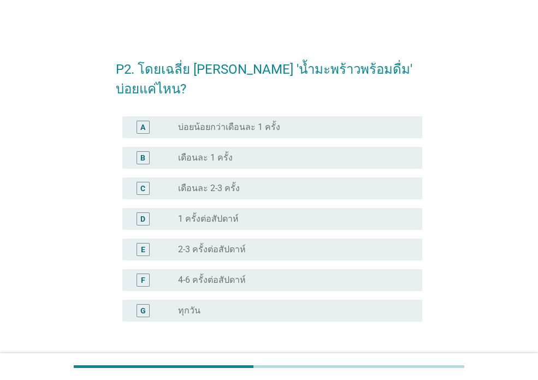
click at [150, 243] on div "E" at bounding box center [142, 249] width 23 height 13
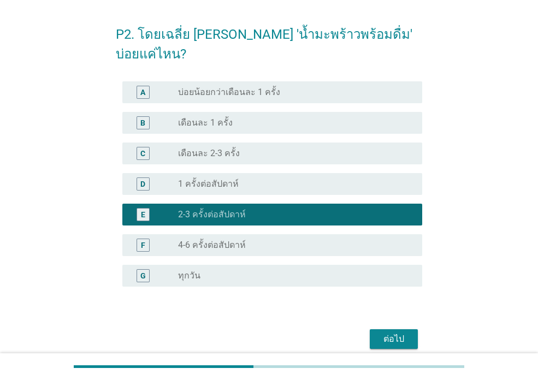
scroll to position [62, 0]
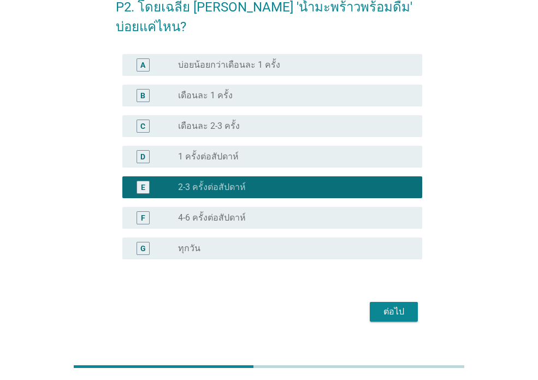
click at [404, 305] on div "ต่อไป" at bounding box center [393, 311] width 31 height 13
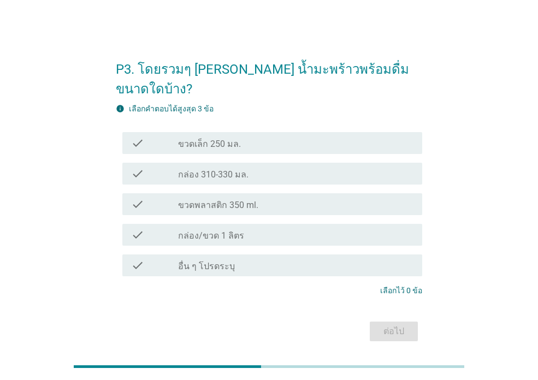
click at [153, 136] on div "check" at bounding box center [154, 142] width 47 height 13
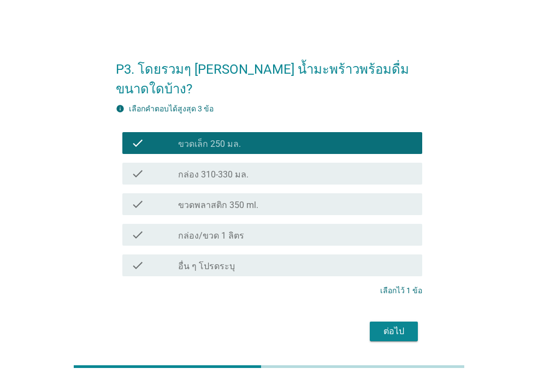
drag, startPoint x: 372, startPoint y: 291, endPoint x: 384, endPoint y: 306, distance: 18.9
click at [384, 306] on form "P3. โดยรวมๆ [PERSON_NAME] น้ำมะพร้าวพร้อมดื่ม ขนาดใดบ้าง? info เลือกคําตอบได้สู…" at bounding box center [269, 197] width 306 height 296
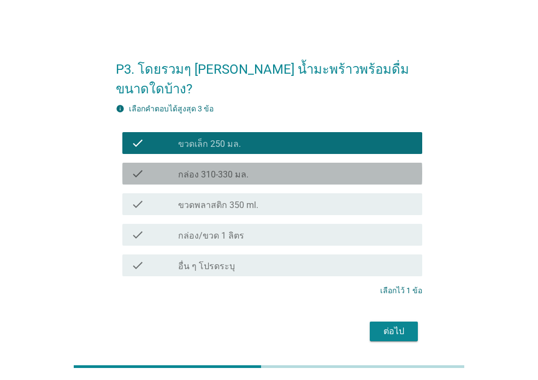
click at [213, 169] on label "กล่อง 310-330 มล." at bounding box center [213, 174] width 70 height 11
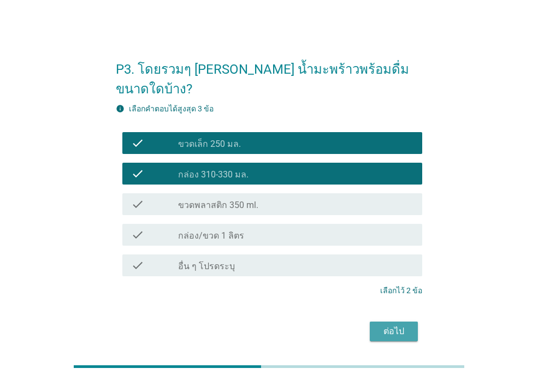
click at [381, 325] on div "ต่อไป" at bounding box center [393, 331] width 31 height 13
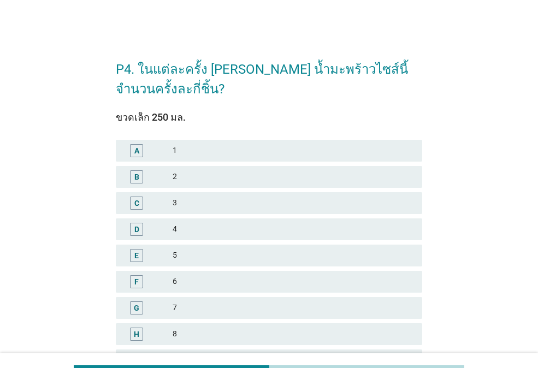
click at [134, 222] on div "D 4" at bounding box center [269, 229] width 306 height 22
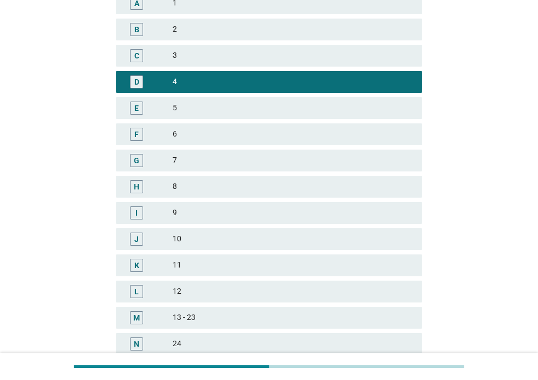
scroll to position [267, 0]
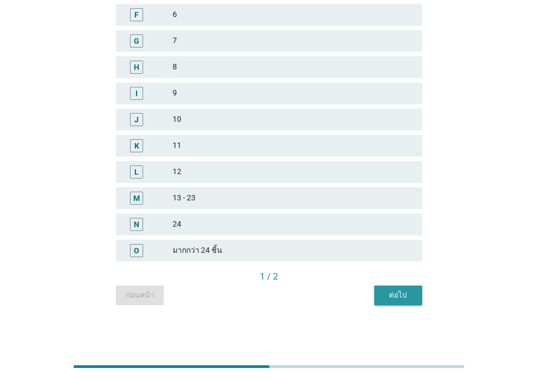
click at [390, 296] on div "ต่อไป" at bounding box center [398, 294] width 31 height 11
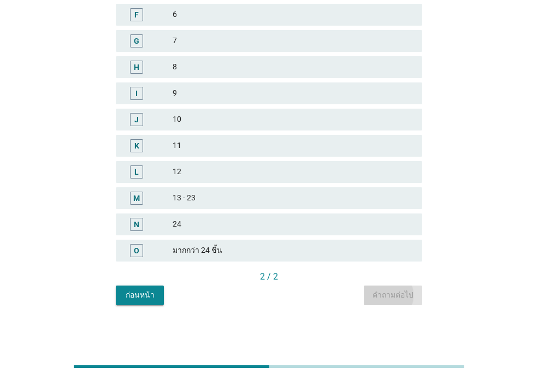
scroll to position [0, 0]
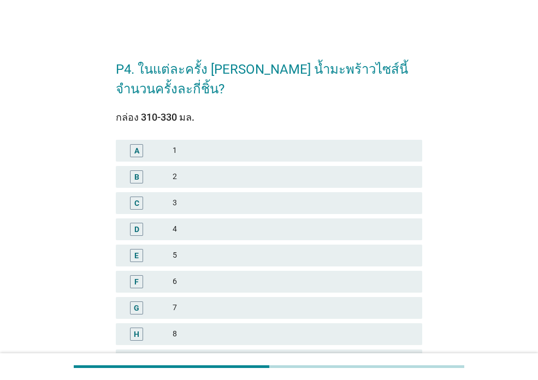
click at [138, 239] on div "D 4" at bounding box center [269, 229] width 306 height 22
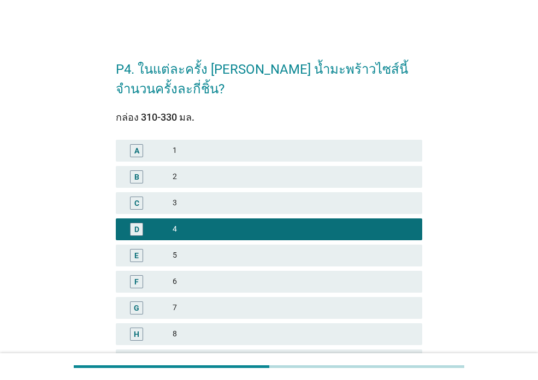
scroll to position [267, 0]
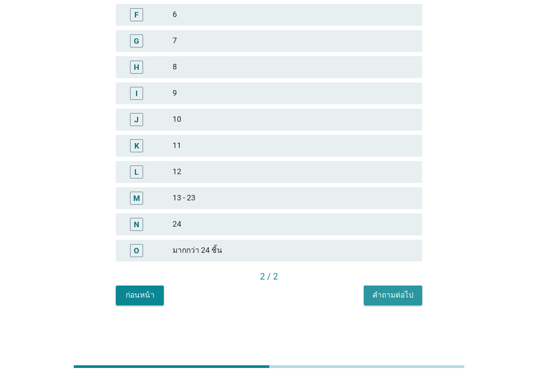
click at [395, 303] on button "คำถามต่อไป" at bounding box center [393, 295] width 58 height 20
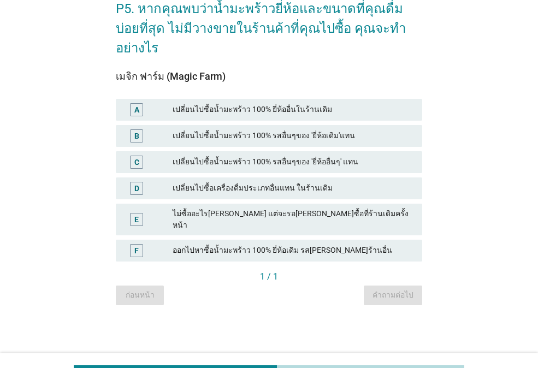
scroll to position [0, 0]
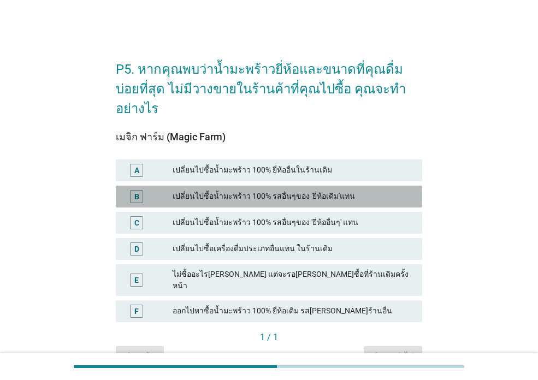
click at [247, 190] on div "เปลี่ยนไปซื้อน้ำมะพร้าว 100% รสอื่นๆของ 'ยี่ห้อเดิม'แทน" at bounding box center [292, 196] width 241 height 13
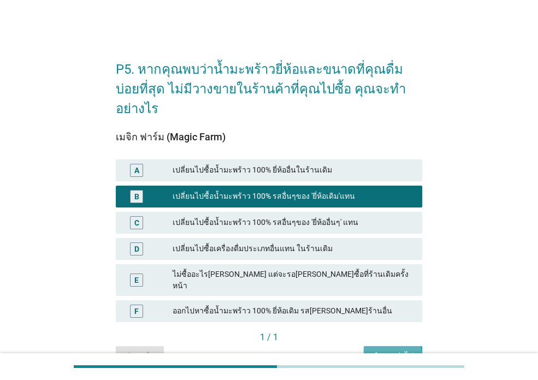
click at [383, 350] on div "คำถามต่อไป" at bounding box center [392, 355] width 41 height 11
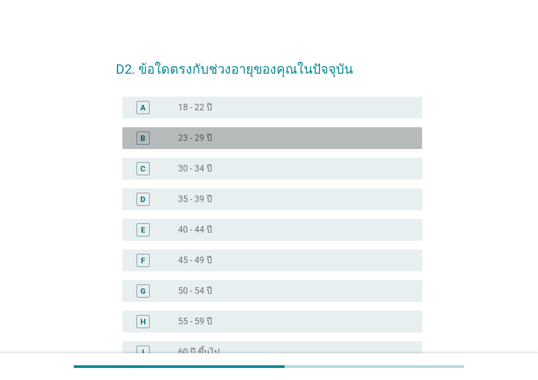
click at [210, 141] on label "23 - 29 ปี" at bounding box center [195, 138] width 34 height 11
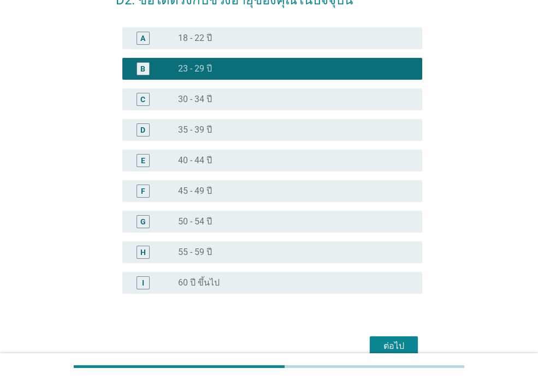
scroll to position [123, 0]
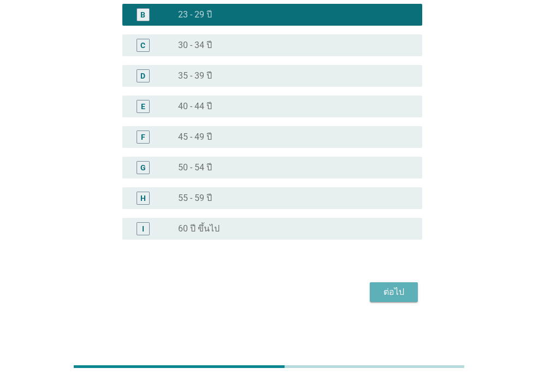
click at [385, 294] on div "ต่อไป" at bounding box center [393, 291] width 31 height 13
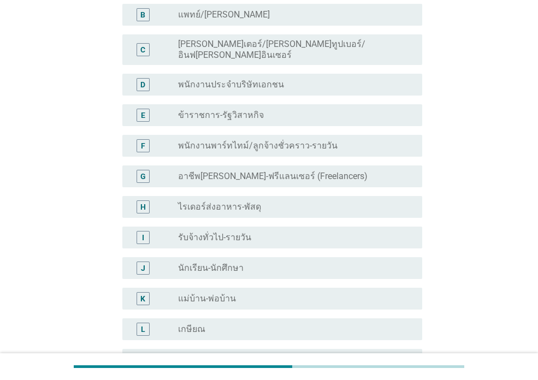
scroll to position [0, 0]
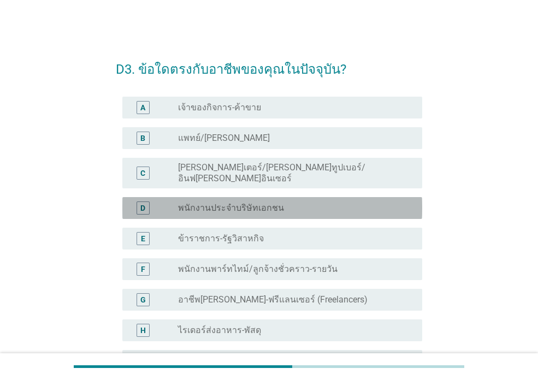
click at [223, 202] on label "พนักงานประจำบริษัทเอกชน" at bounding box center [231, 207] width 106 height 11
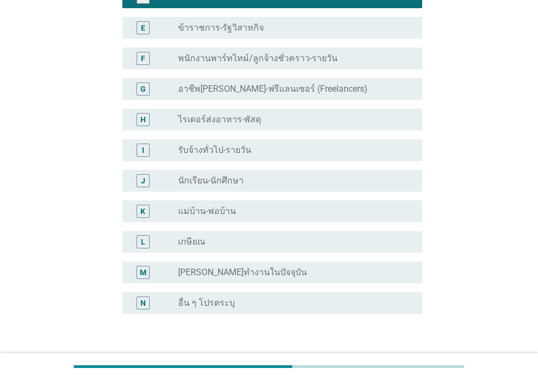
scroll to position [273, 0]
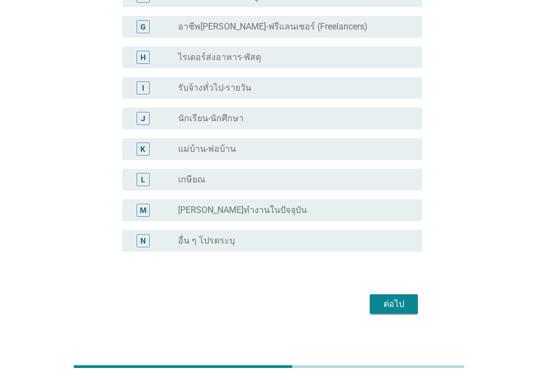
click at [389, 298] on div "ต่อไป" at bounding box center [393, 303] width 31 height 13
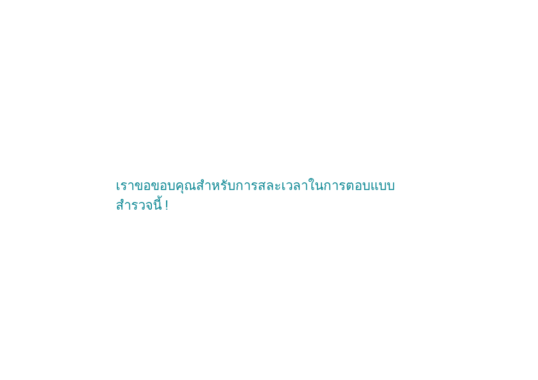
scroll to position [0, 0]
